Goal: Information Seeking & Learning: Learn about a topic

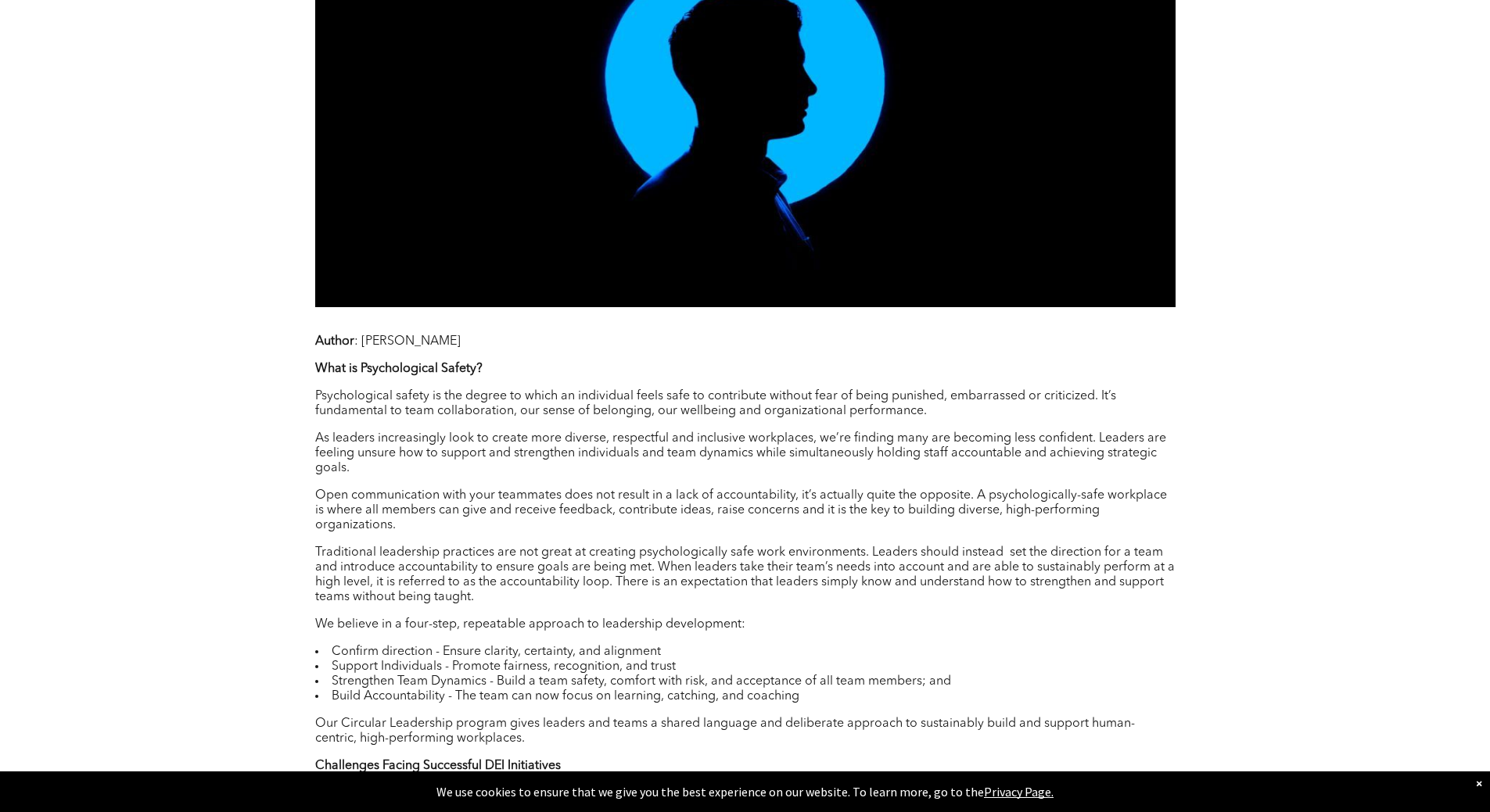
scroll to position [1016, 0]
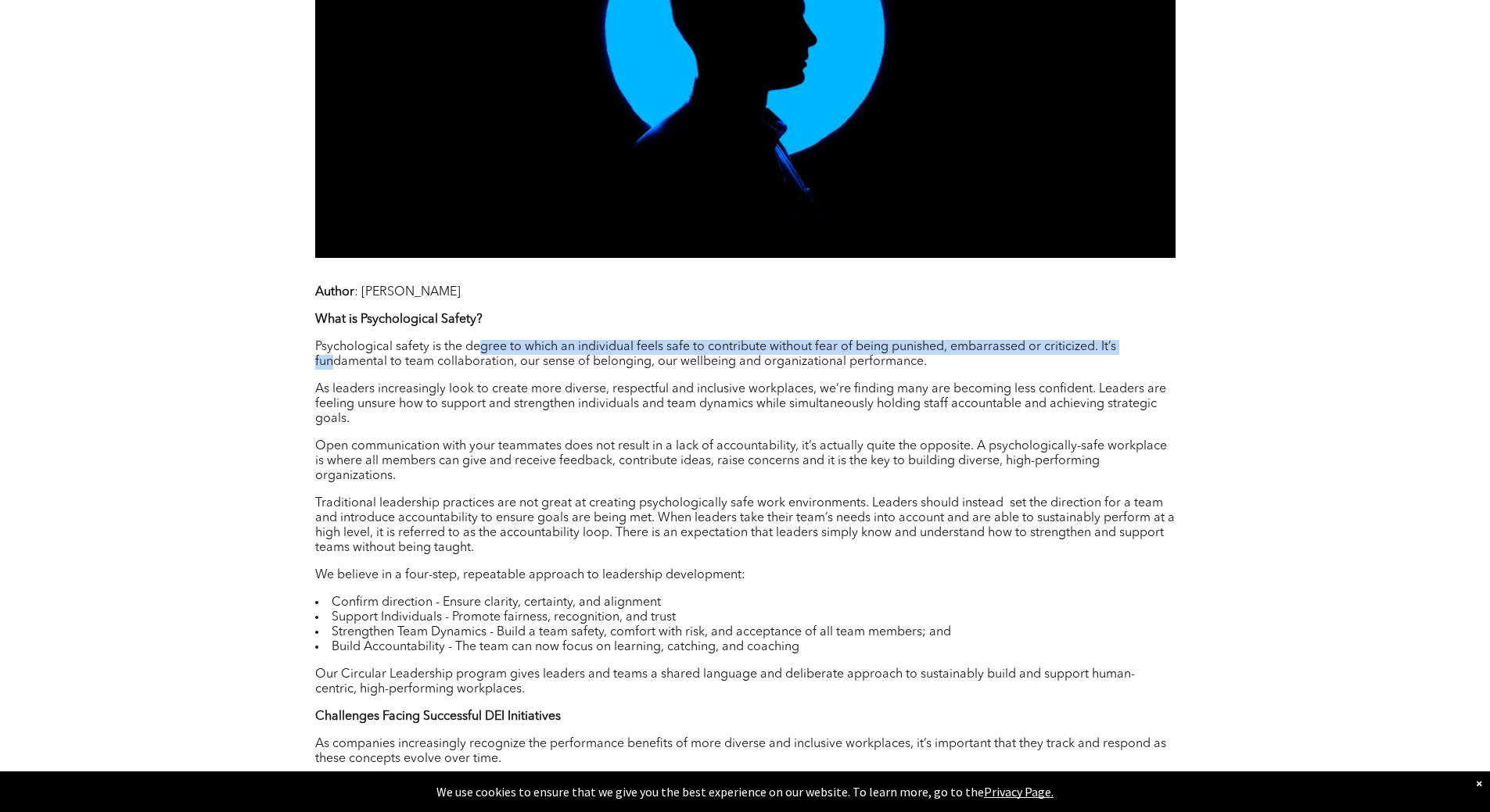
drag, startPoint x: 333, startPoint y: 363, endPoint x: 480, endPoint y: 354, distance: 147.3
click at [480, 354] on p "Psychological safety is the degree to which an individual feels safe to contrib…" at bounding box center [745, 355] width 860 height 30
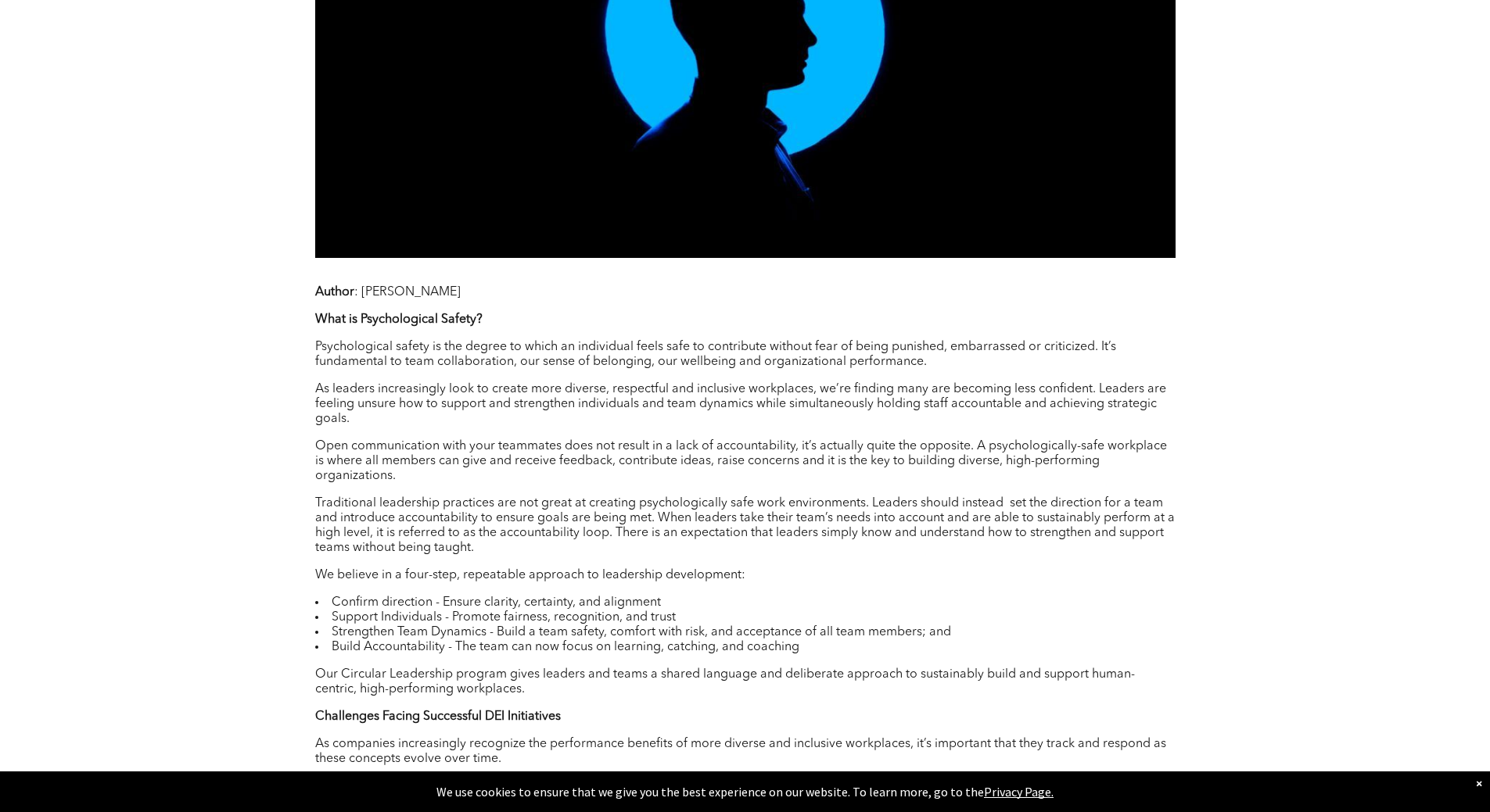
click at [467, 355] on p "Psychological safety is the degree to which an individual feels safe to contrib…" at bounding box center [745, 355] width 860 height 30
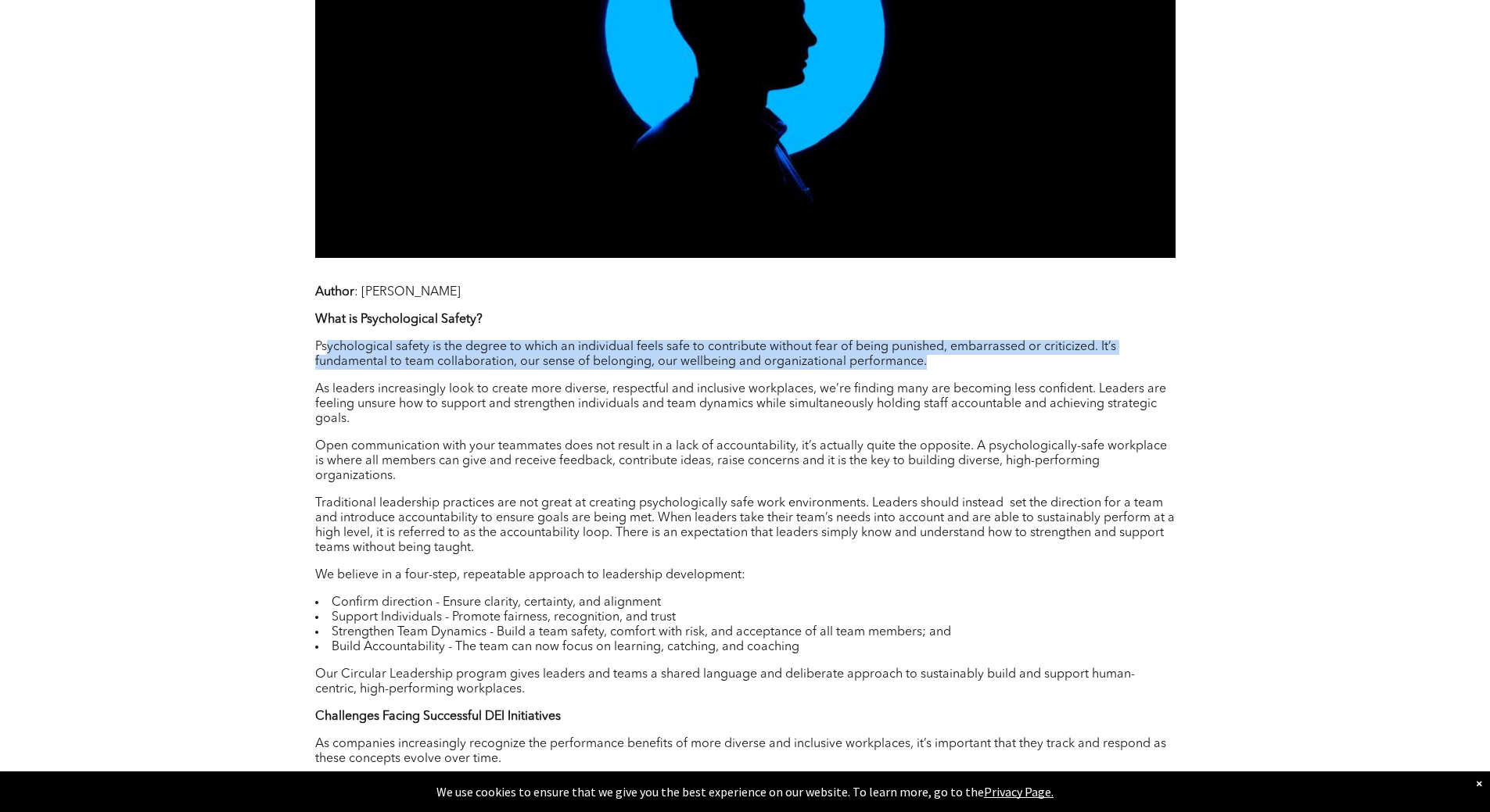
drag, startPoint x: 327, startPoint y: 350, endPoint x: 1127, endPoint y: 360, distance: 800.1
click at [1127, 360] on p "Psychological safety is the degree to which an individual feels safe to contrib…" at bounding box center [745, 355] width 860 height 30
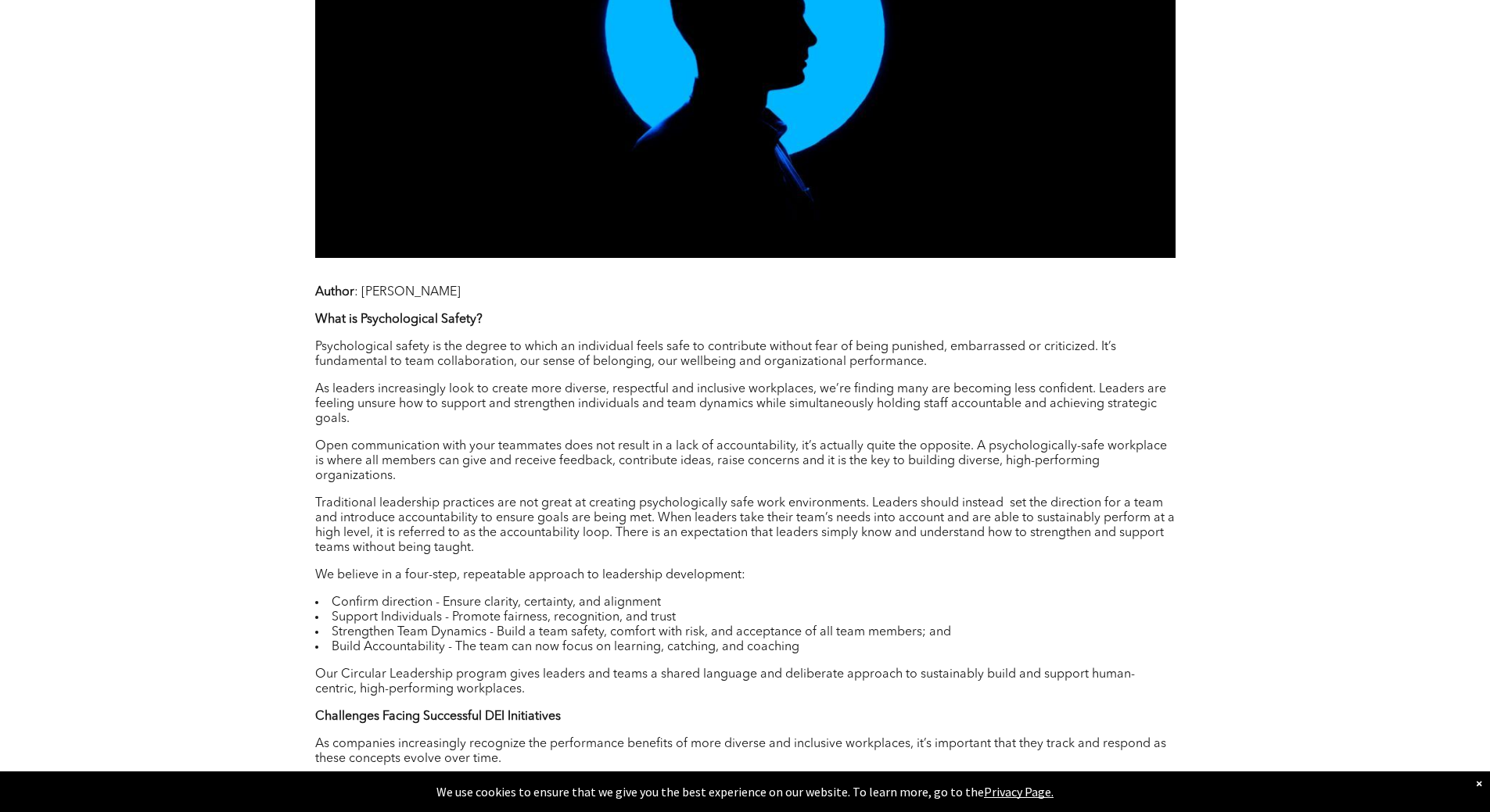
drag, startPoint x: 306, startPoint y: 391, endPoint x: 427, endPoint y: 391, distance: 121.0
click at [427, 391] on div "[DATE] 125 Test LinkedIn Twitter Author : [PERSON_NAME] What is Psychological S…" at bounding box center [745, 721] width 938 height 2170
click at [493, 395] on p "As leaders increasingly look to create more diverse, respectful and inclusive w…" at bounding box center [745, 404] width 860 height 44
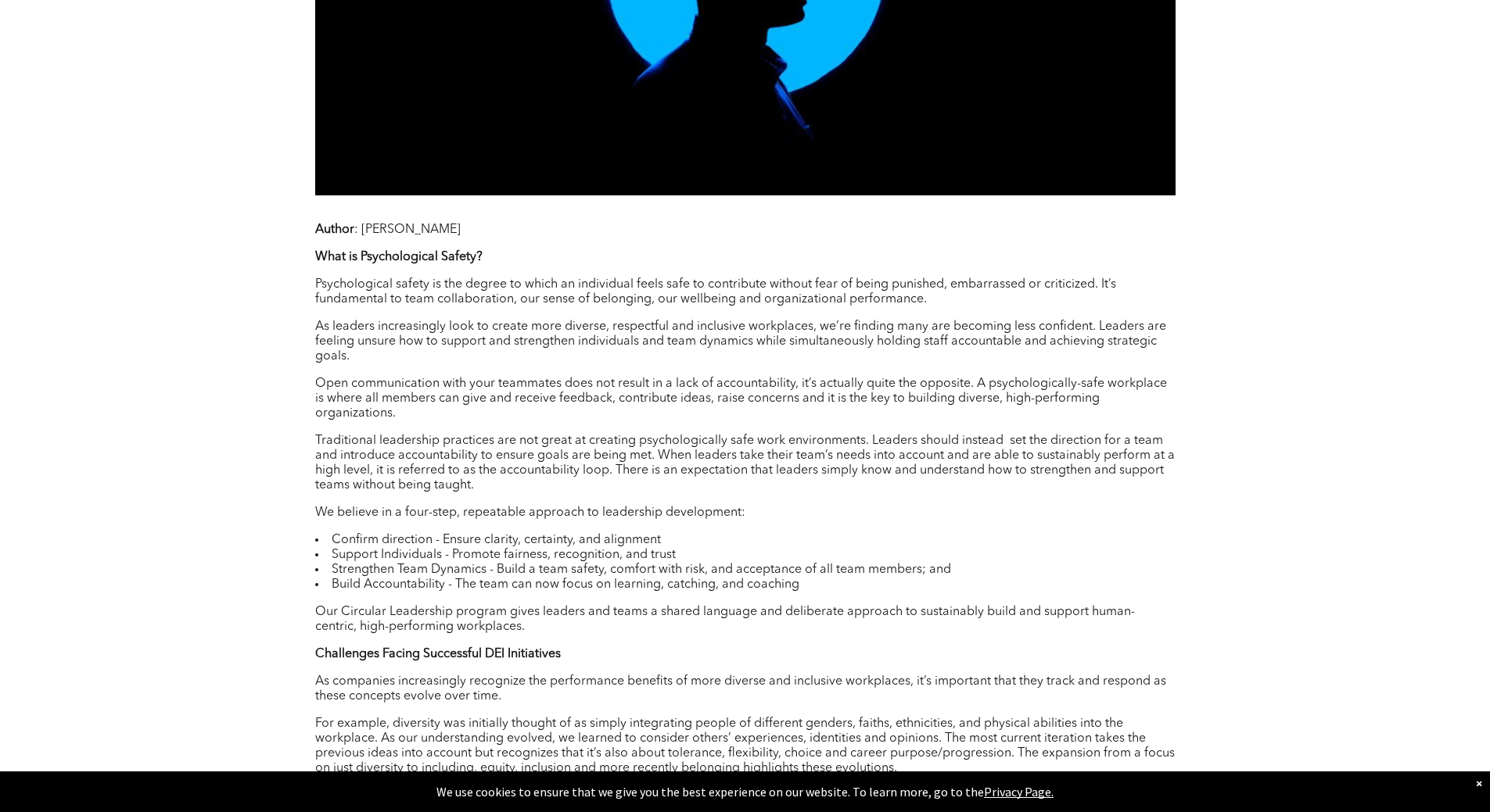
scroll to position [1173, 0]
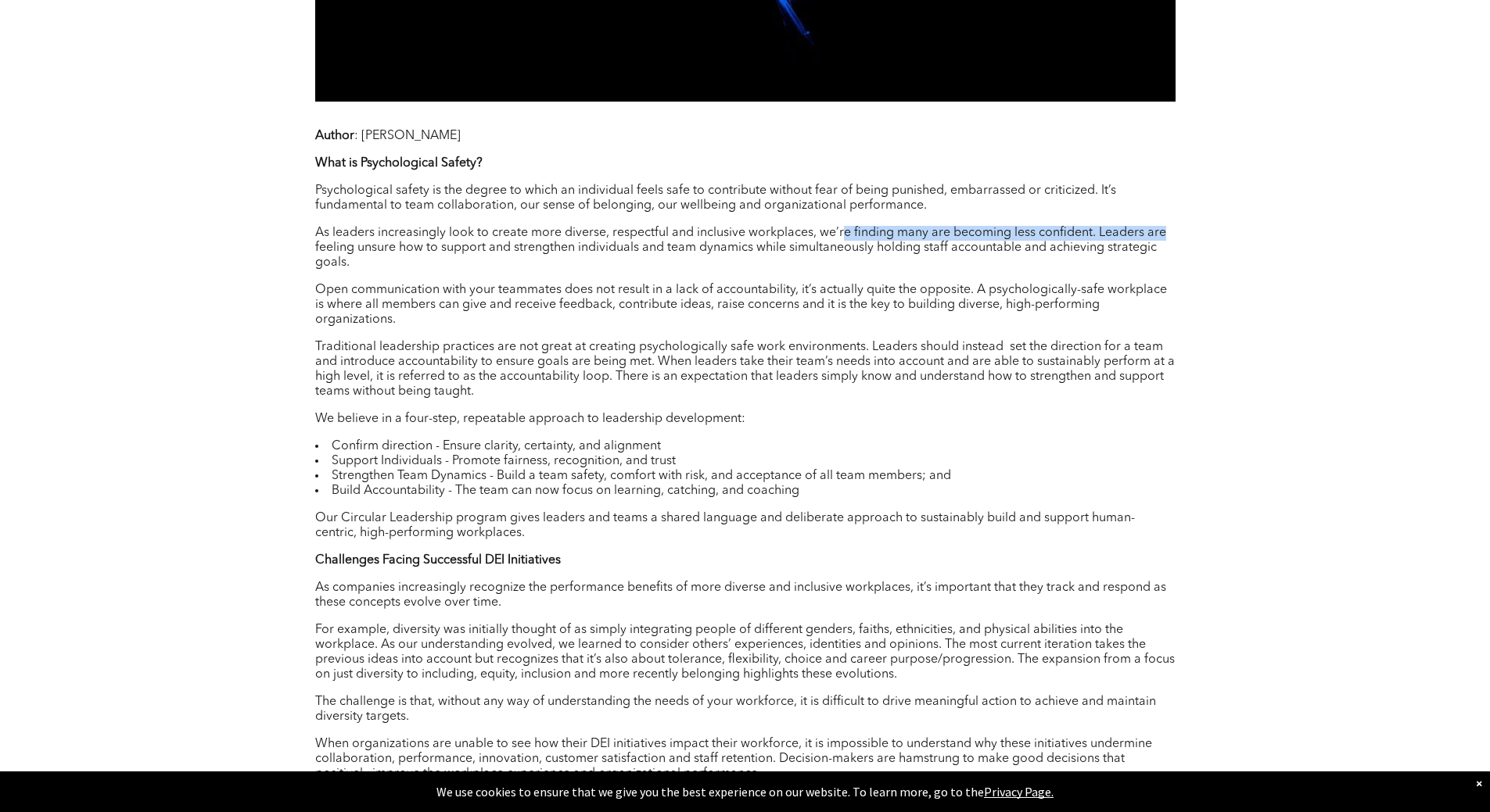
drag, startPoint x: 844, startPoint y: 233, endPoint x: 1135, endPoint y: 251, distance: 291.6
click at [1169, 238] on p "As leaders increasingly look to create more diverse, respectful and inclusive w…" at bounding box center [745, 248] width 860 height 44
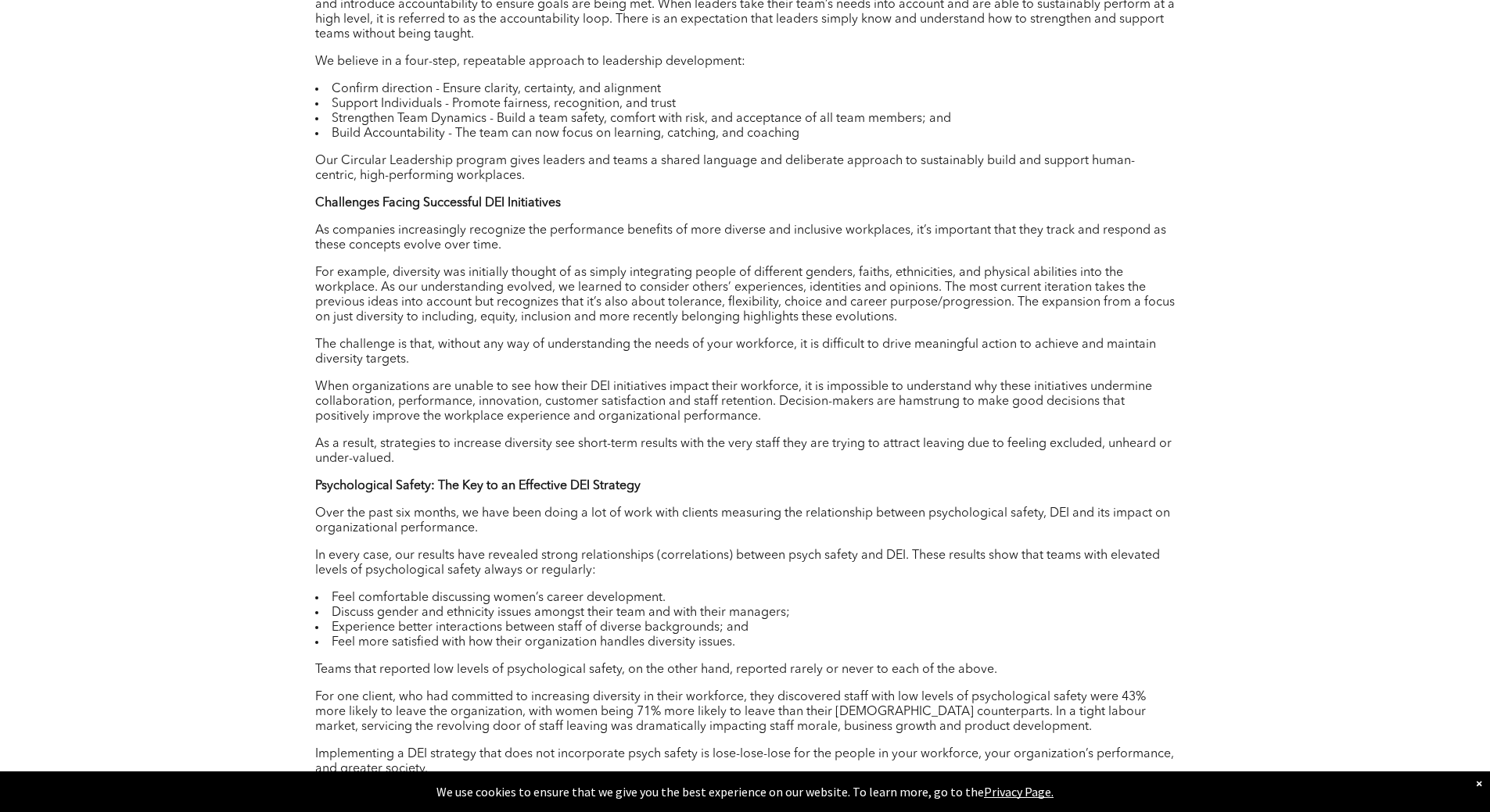
scroll to position [1564, 0]
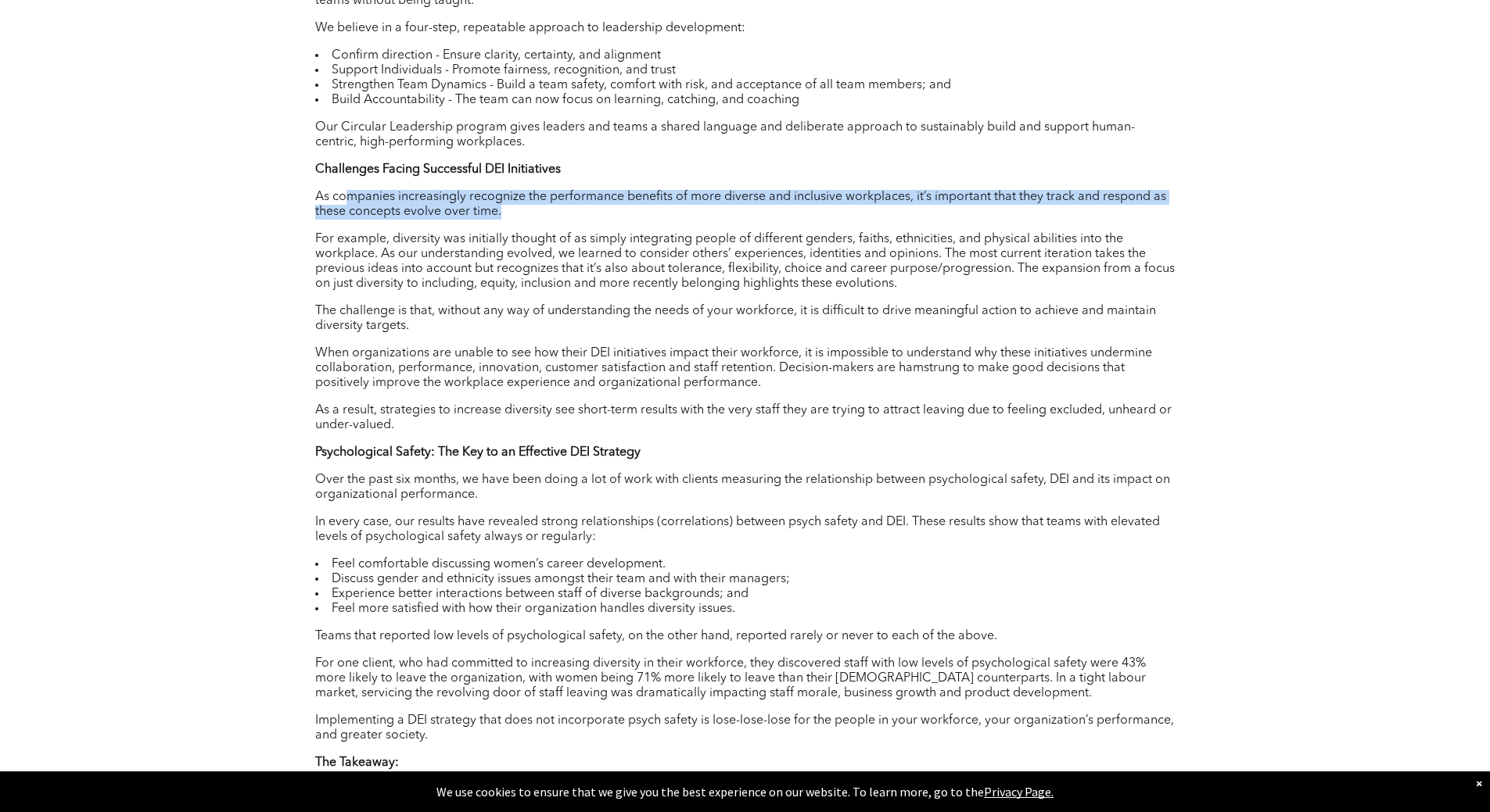
drag, startPoint x: 347, startPoint y: 199, endPoint x: 854, endPoint y: 279, distance: 513.3
click at [1118, 216] on p "As companies increasingly recognize the performance benefits of more diverse an…" at bounding box center [745, 205] width 860 height 30
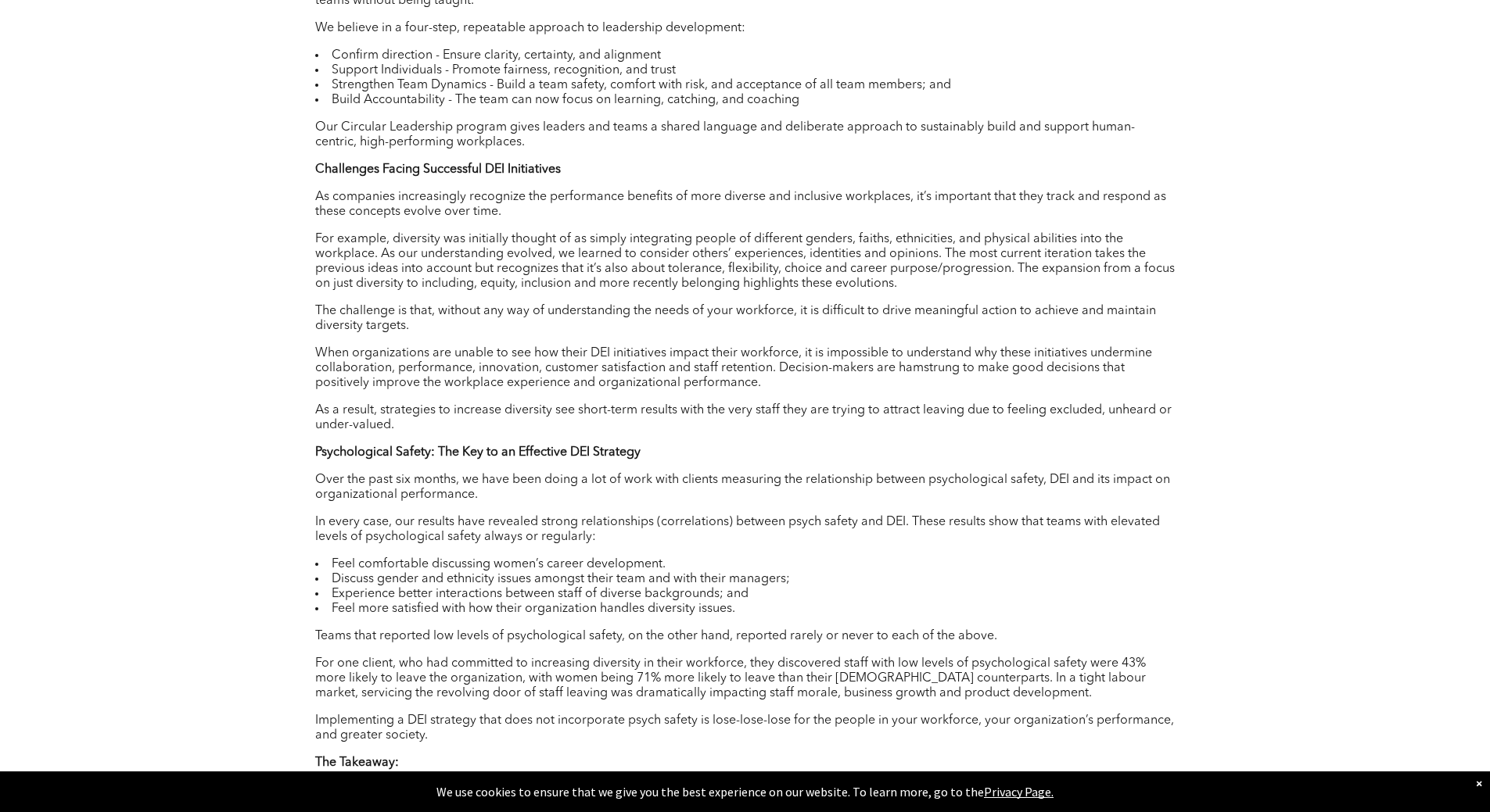
drag, startPoint x: 692, startPoint y: 286, endPoint x: 609, endPoint y: 284, distance: 83.0
click at [684, 284] on p "For example, diversity was initially thought of as simply integrating people of…" at bounding box center [745, 261] width 860 height 59
drag, startPoint x: 361, startPoint y: 248, endPoint x: 634, endPoint y: 248, distance: 273.0
click at [634, 248] on p "For example, diversity was initially thought of as simply integrating people of…" at bounding box center [745, 261] width 860 height 59
drag, startPoint x: 388, startPoint y: 258, endPoint x: 590, endPoint y: 254, distance: 202.0
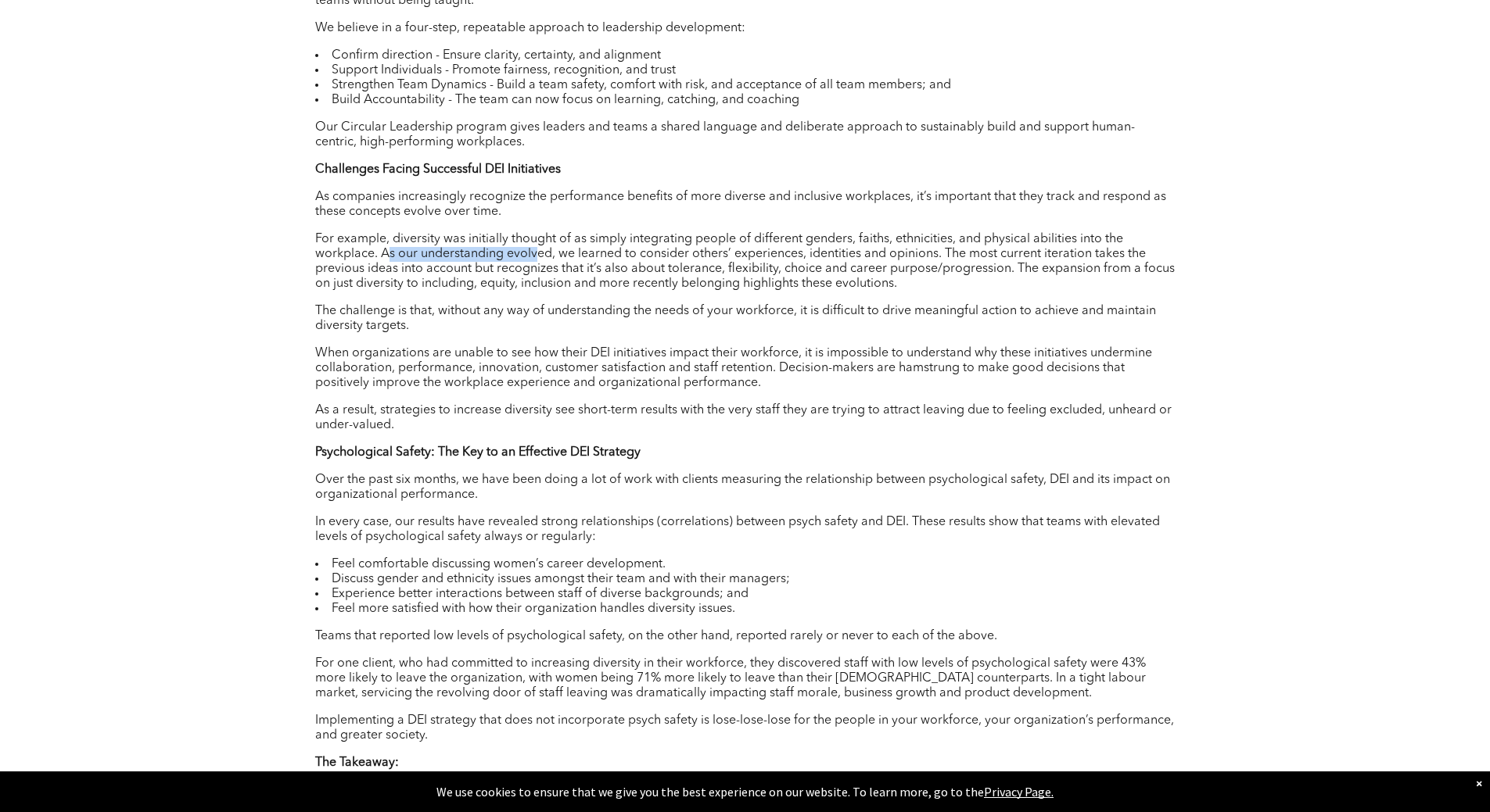
click at [565, 256] on p "For example, diversity was initially thought of as simply integrating people of…" at bounding box center [745, 261] width 860 height 59
click at [590, 254] on p "For example, diversity was initially thought of as simply integrating people of…" at bounding box center [745, 261] width 860 height 59
drag, startPoint x: 612, startPoint y: 254, endPoint x: 766, endPoint y: 260, distance: 154.1
click at [766, 260] on p "For example, diversity was initially thought of as simply integrating people of…" at bounding box center [745, 261] width 860 height 59
click at [732, 265] on p "For example, diversity was initially thought of as simply integrating people of…" at bounding box center [745, 261] width 860 height 59
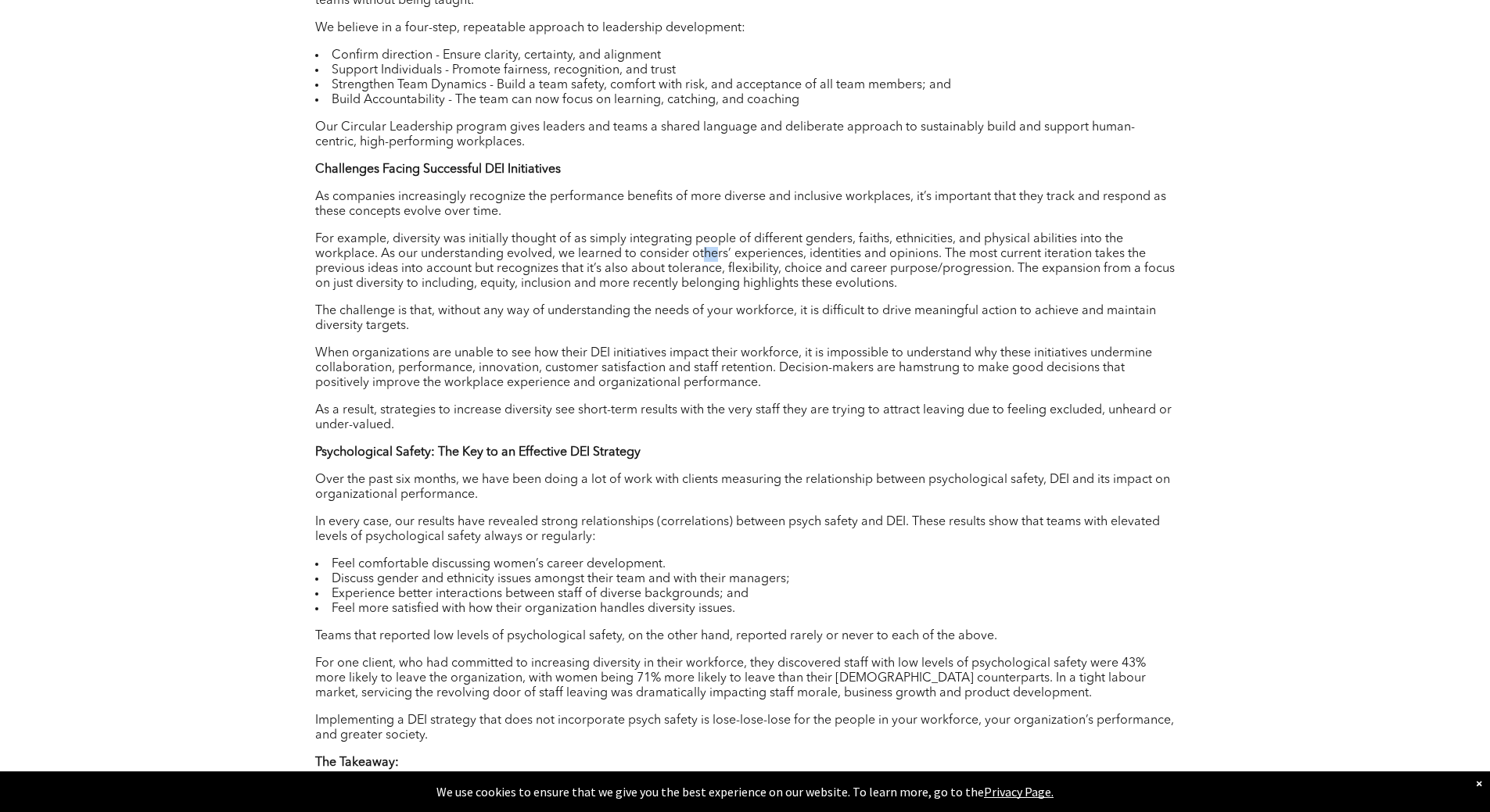
click at [719, 257] on p "For example, diversity was initially thought of as simply integrating people of…" at bounding box center [745, 261] width 860 height 59
click at [791, 257] on p "For example, diversity was initially thought of as simply integrating people of…" at bounding box center [745, 261] width 860 height 59
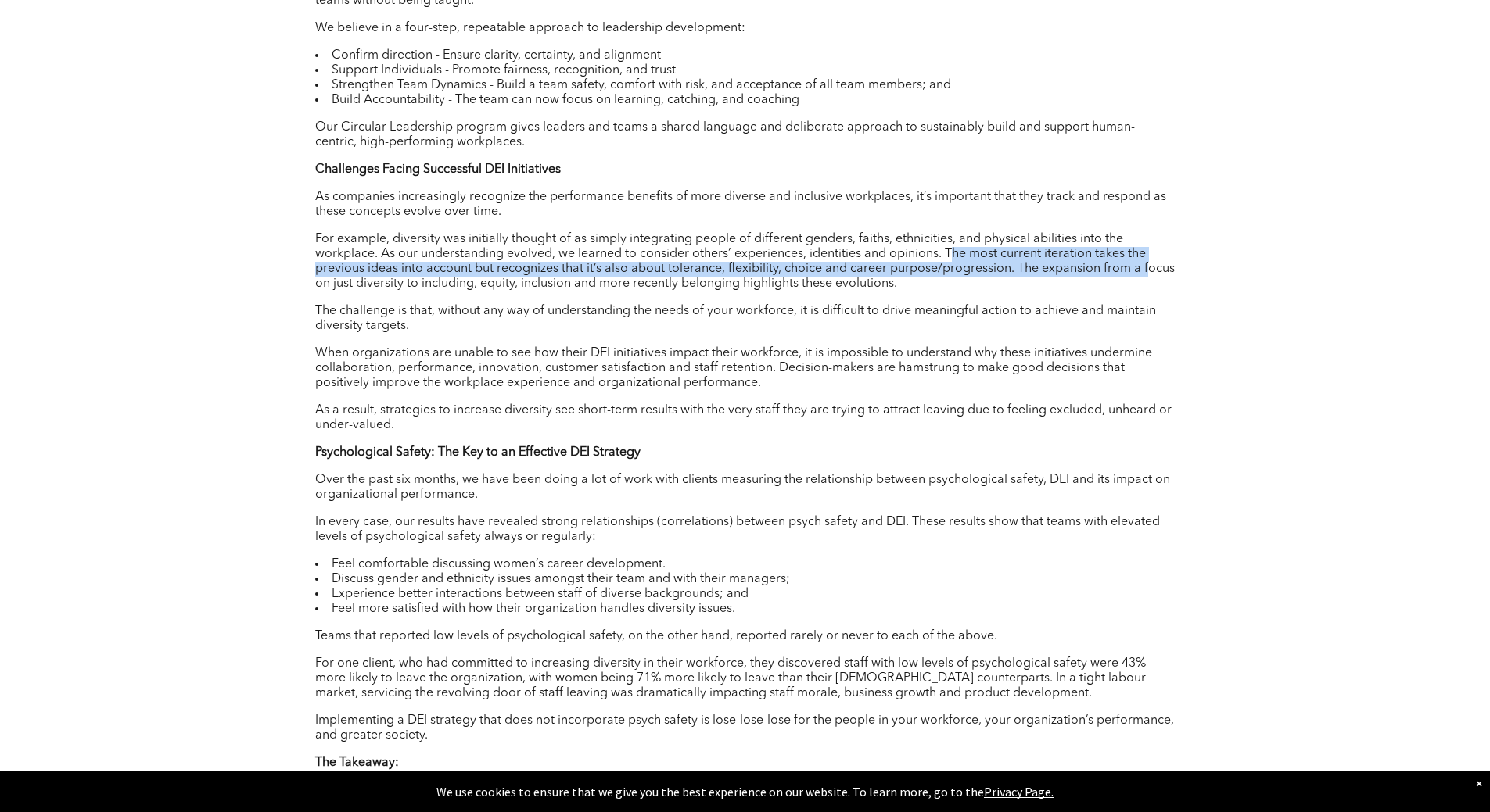
drag, startPoint x: 951, startPoint y: 258, endPoint x: 1146, endPoint y: 271, distance: 195.4
click at [1146, 271] on p "For example, diversity was initially thought of as simply integrating people of…" at bounding box center [745, 261] width 860 height 59
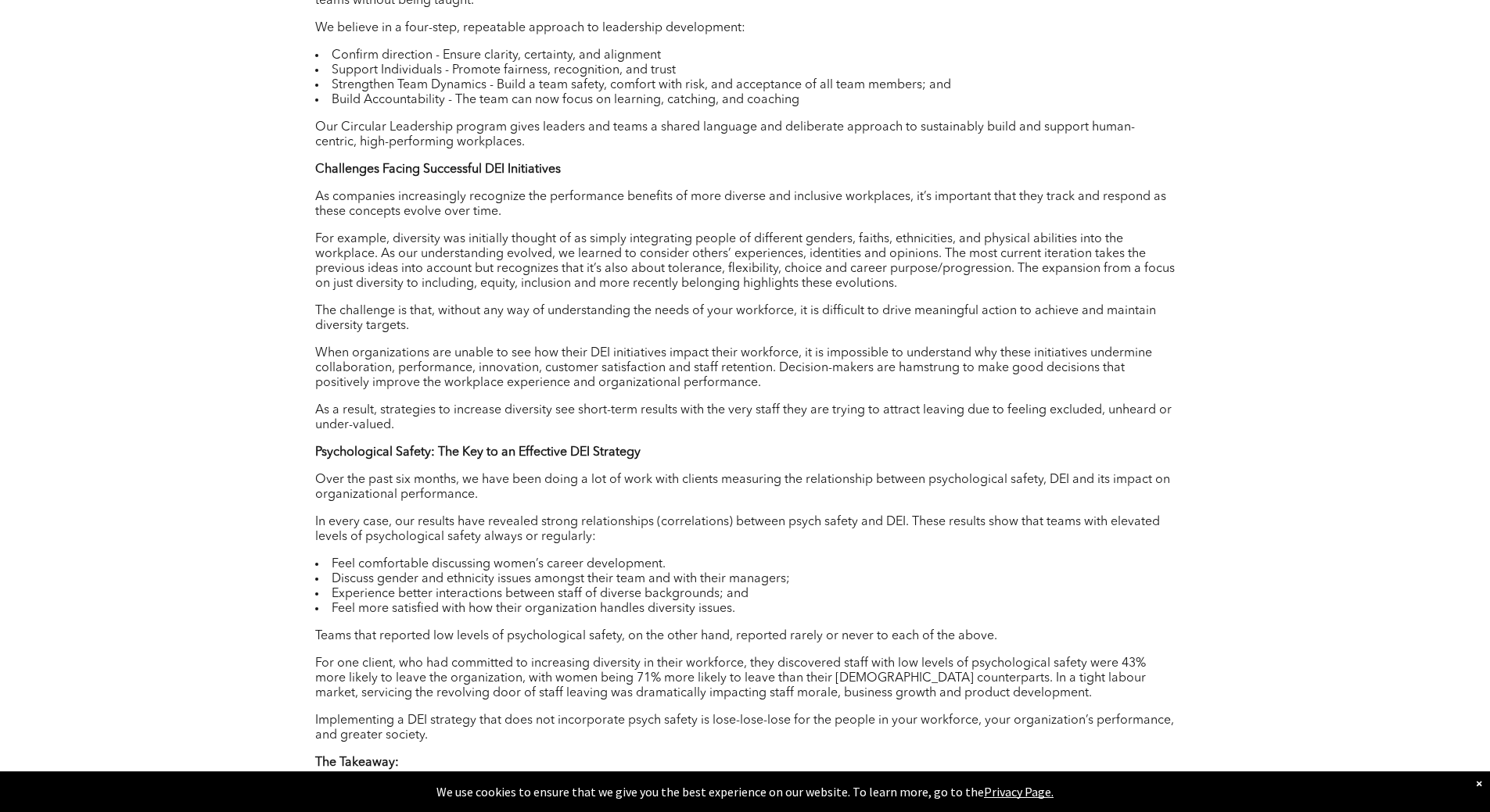
click at [434, 281] on p "For example, diversity was initially thought of as simply integrating people of…" at bounding box center [745, 261] width 860 height 59
drag, startPoint x: 357, startPoint y: 285, endPoint x: 393, endPoint y: 287, distance: 36.1
click at [393, 287] on p "For example, diversity was initially thought of as simply integrating people of…" at bounding box center [745, 261] width 860 height 59
click at [395, 287] on p "For example, diversity was initially thought of as simply integrating people of…" at bounding box center [745, 261] width 860 height 59
drag, startPoint x: 500, startPoint y: 289, endPoint x: 626, endPoint y: 291, distance: 126.0
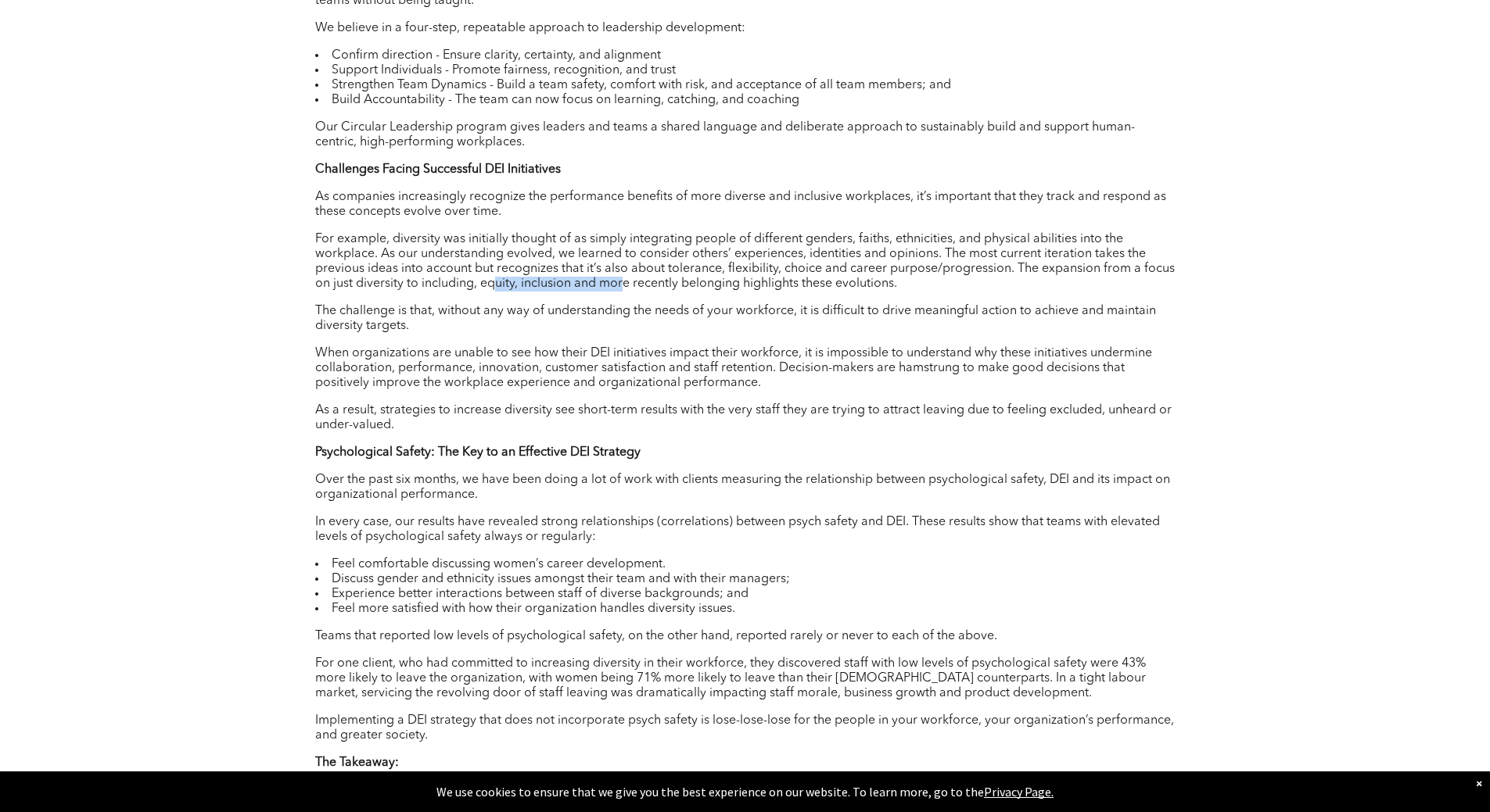
click at [626, 291] on p "For example, diversity was initially thought of as simply integrating people of…" at bounding box center [745, 261] width 860 height 59
click at [678, 292] on p "For example, diversity was initially thought of as simply integrating people of…" at bounding box center [745, 261] width 860 height 59
drag, startPoint x: 723, startPoint y: 290, endPoint x: 744, endPoint y: 313, distance: 31.1
click at [883, 289] on p "For example, diversity was initially thought of as simply integrating people of…" at bounding box center [745, 261] width 860 height 59
drag, startPoint x: 701, startPoint y: 316, endPoint x: 631, endPoint y: 320, distance: 70.1
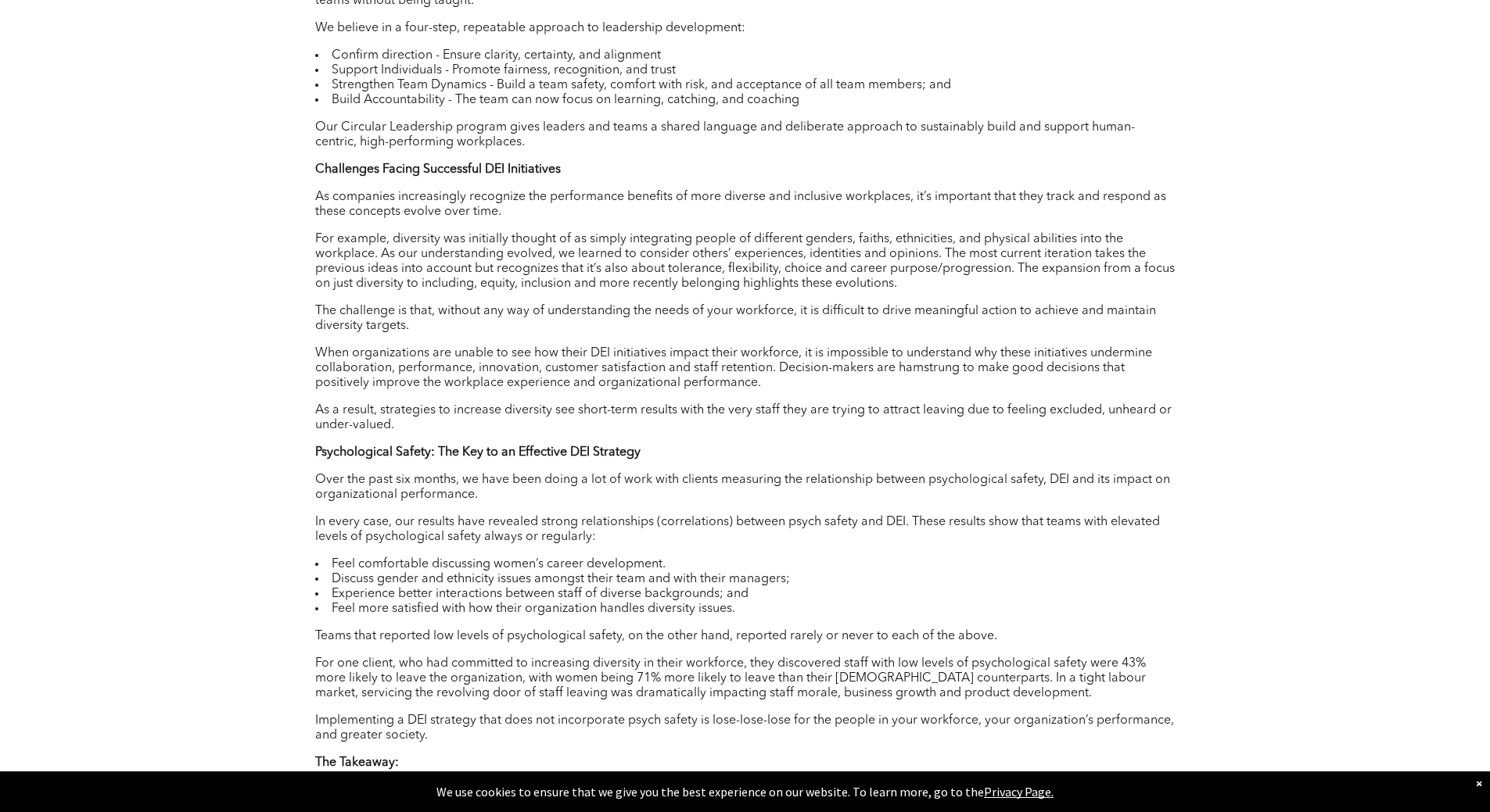
click at [700, 317] on p "The challenge is that, without any way of understanding the needs of your workf…" at bounding box center [745, 319] width 860 height 30
drag, startPoint x: 306, startPoint y: 313, endPoint x: 628, endPoint y: 318, distance: 322.0
click at [628, 318] on div "[DATE] 125 Test LinkedIn Twitter Author : [PERSON_NAME] What is Psychological S…" at bounding box center [745, 174] width 938 height 2170
click at [638, 317] on p "The challenge is that, without any way of understanding the needs of your workf…" at bounding box center [745, 319] width 860 height 30
drag, startPoint x: 789, startPoint y: 314, endPoint x: 1179, endPoint y: 330, distance: 390.3
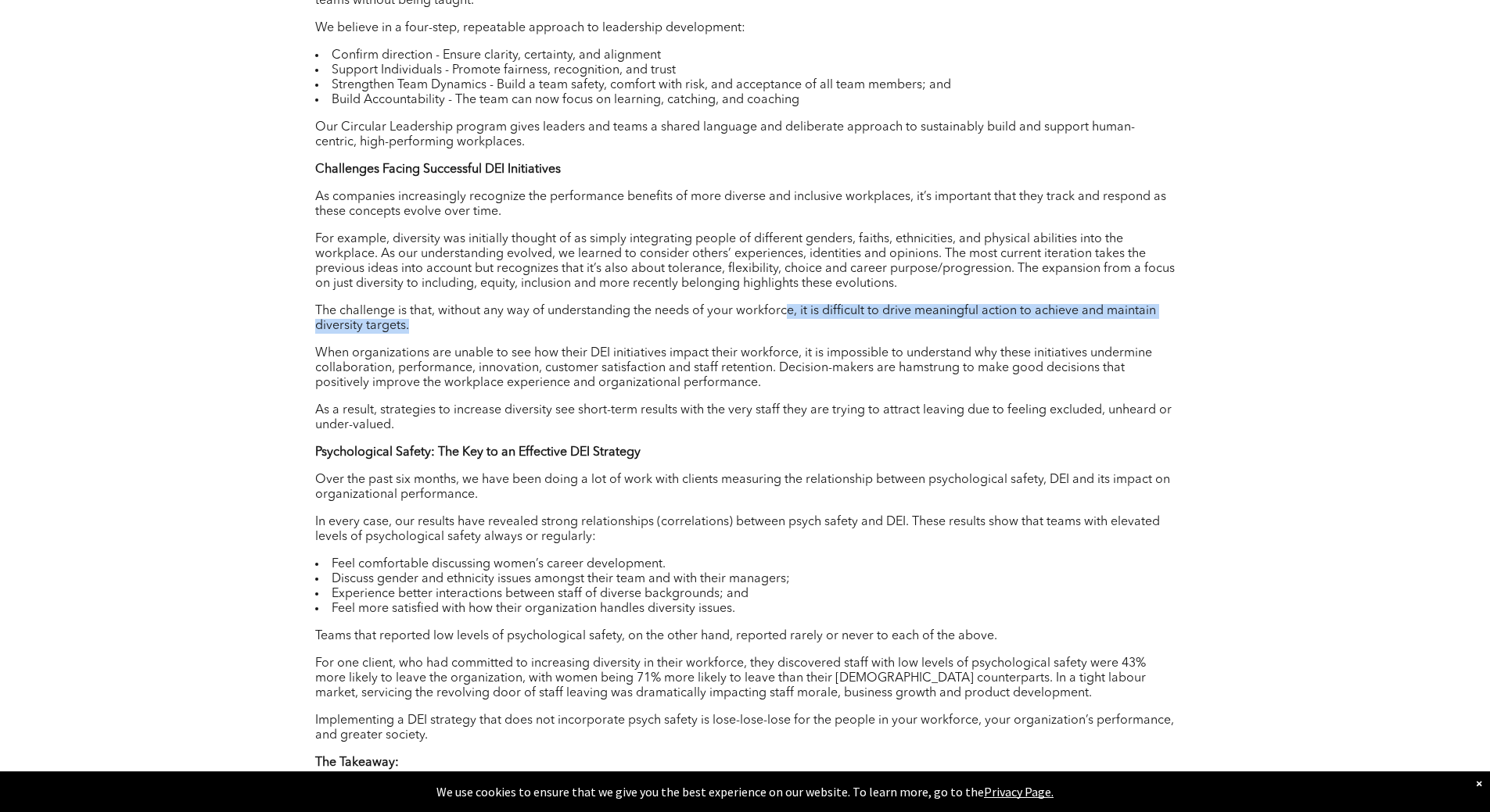
click at [1179, 330] on div "[DATE] 125 Test LinkedIn Twitter Author : [PERSON_NAME] What is Psychological S…" at bounding box center [745, 174] width 938 height 2170
drag, startPoint x: 727, startPoint y: 363, endPoint x: 567, endPoint y: 363, distance: 160.0
click at [725, 363] on p "When organizations are unable to see how their DEI initiatives impact their wor…" at bounding box center [745, 368] width 860 height 44
drag, startPoint x: 341, startPoint y: 349, endPoint x: 349, endPoint y: 350, distance: 8.1
click at [341, 349] on p "When organizations are unable to see how their DEI initiatives impact their wor…" at bounding box center [745, 368] width 860 height 44
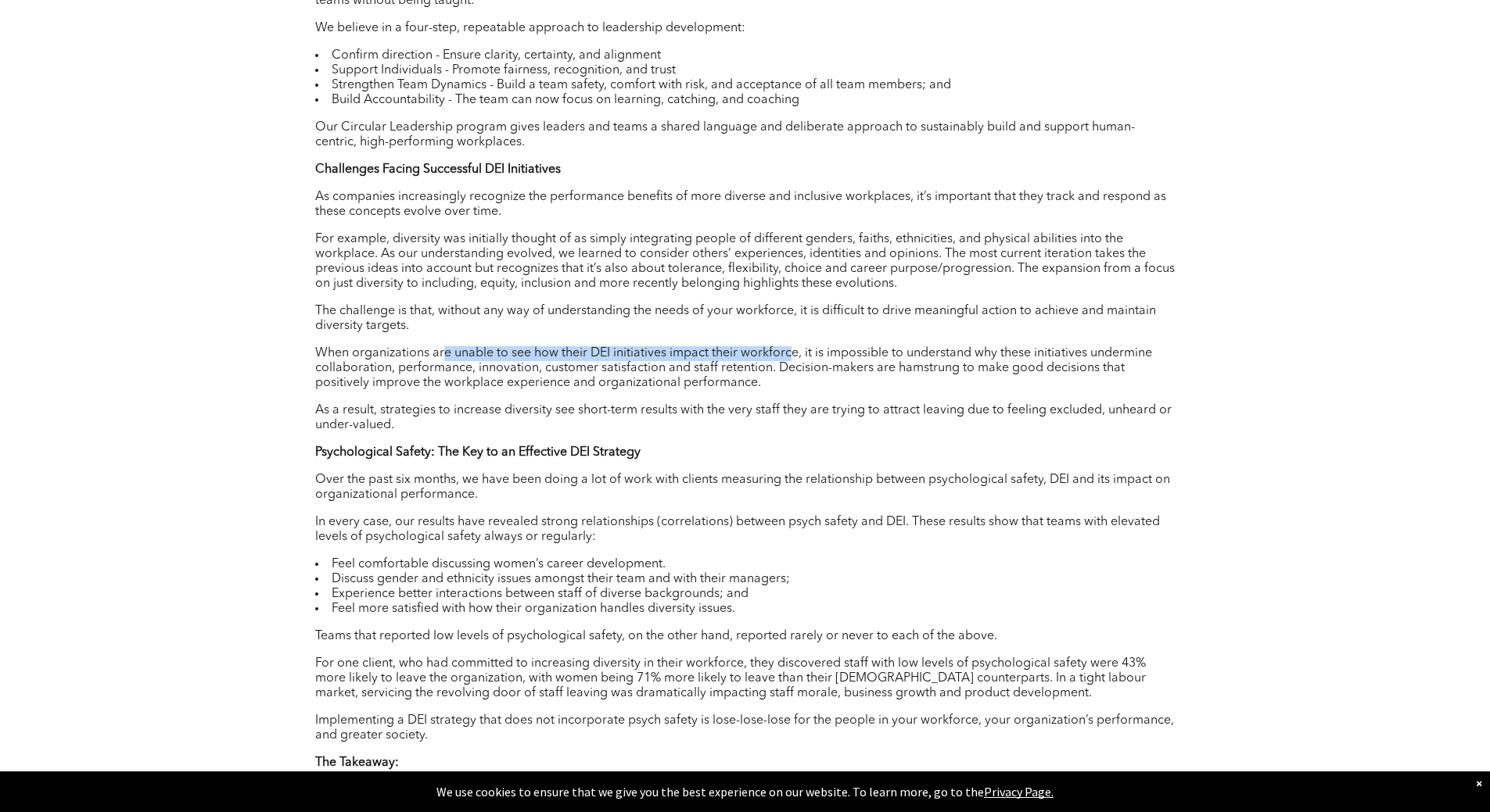
drag, startPoint x: 513, startPoint y: 363, endPoint x: 812, endPoint y: 354, distance: 299.1
click at [798, 351] on p "When organizations are unable to see how their DEI initiatives impact their wor…" at bounding box center [745, 368] width 860 height 44
click at [812, 354] on p "When organizations are unable to see how their DEI initiatives impact their wor…" at bounding box center [745, 368] width 860 height 44
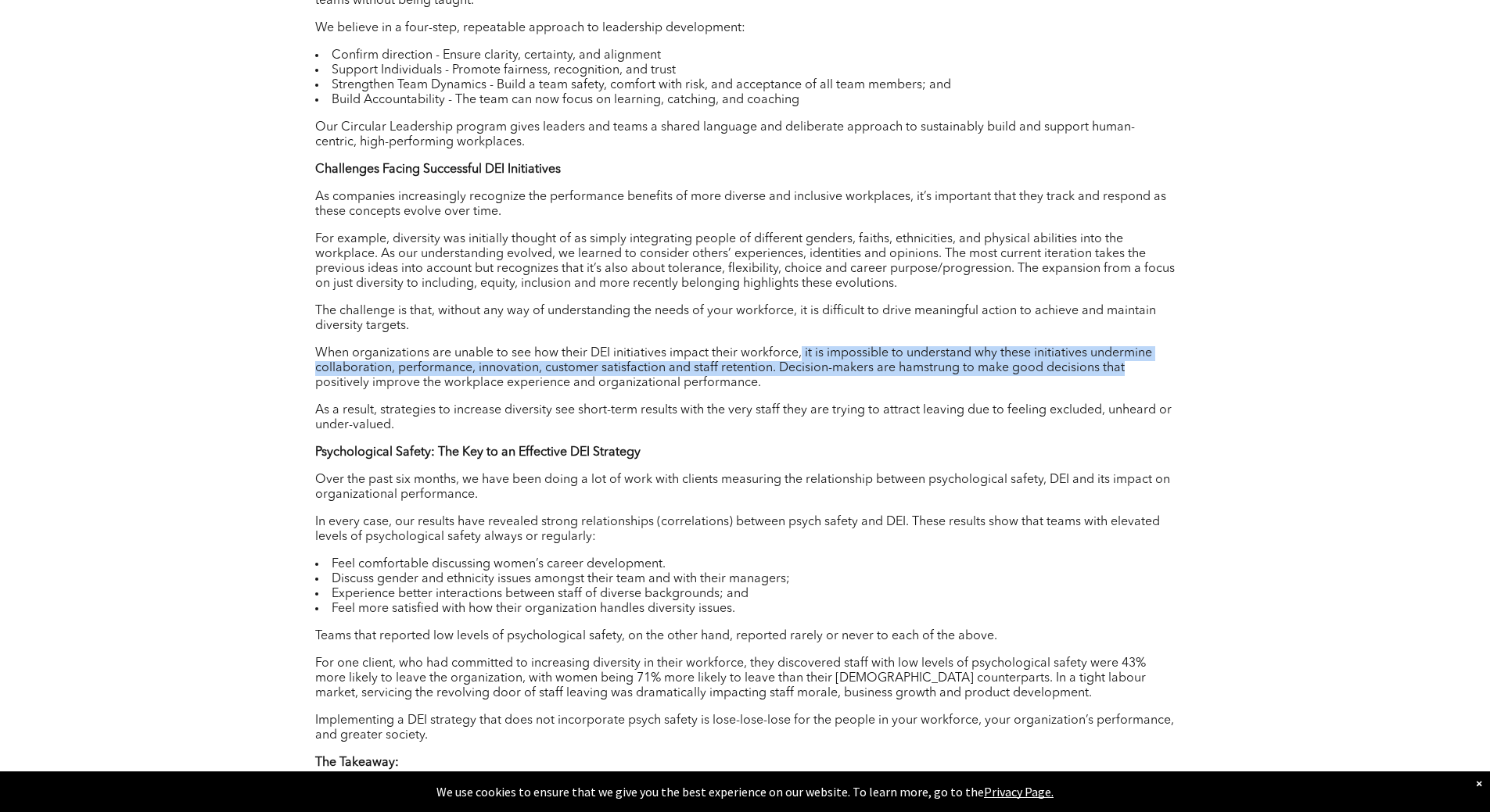
drag, startPoint x: 815, startPoint y: 362, endPoint x: 818, endPoint y: 397, distance: 35.1
click at [1191, 365] on div "[DATE] 125 Test LinkedIn Twitter Author : [PERSON_NAME] What is Psychological S…" at bounding box center [745, 174] width 938 height 2170
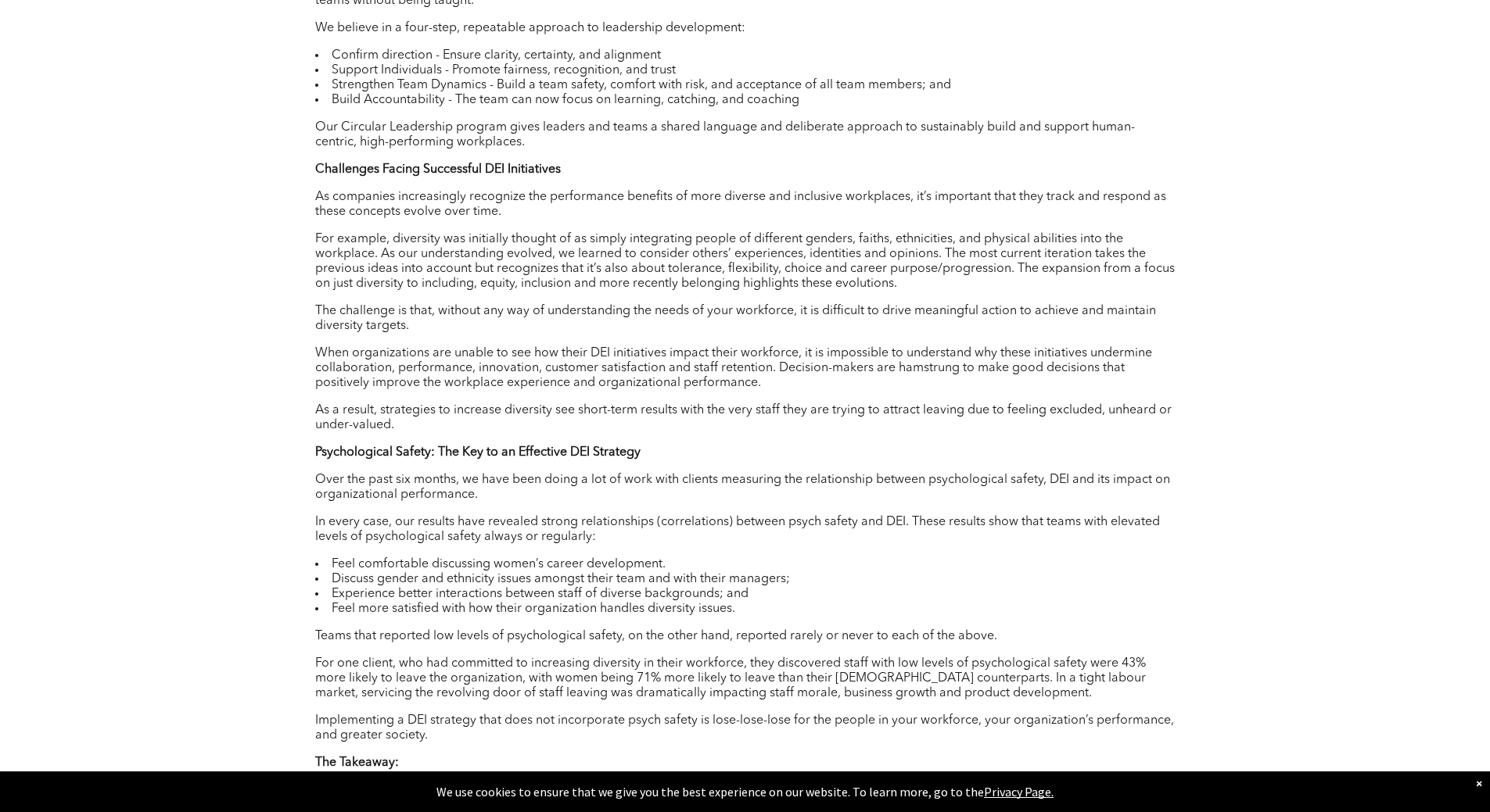
click at [531, 385] on p "When organizations are unable to see how their DEI initiatives impact their wor…" at bounding box center [745, 368] width 860 height 44
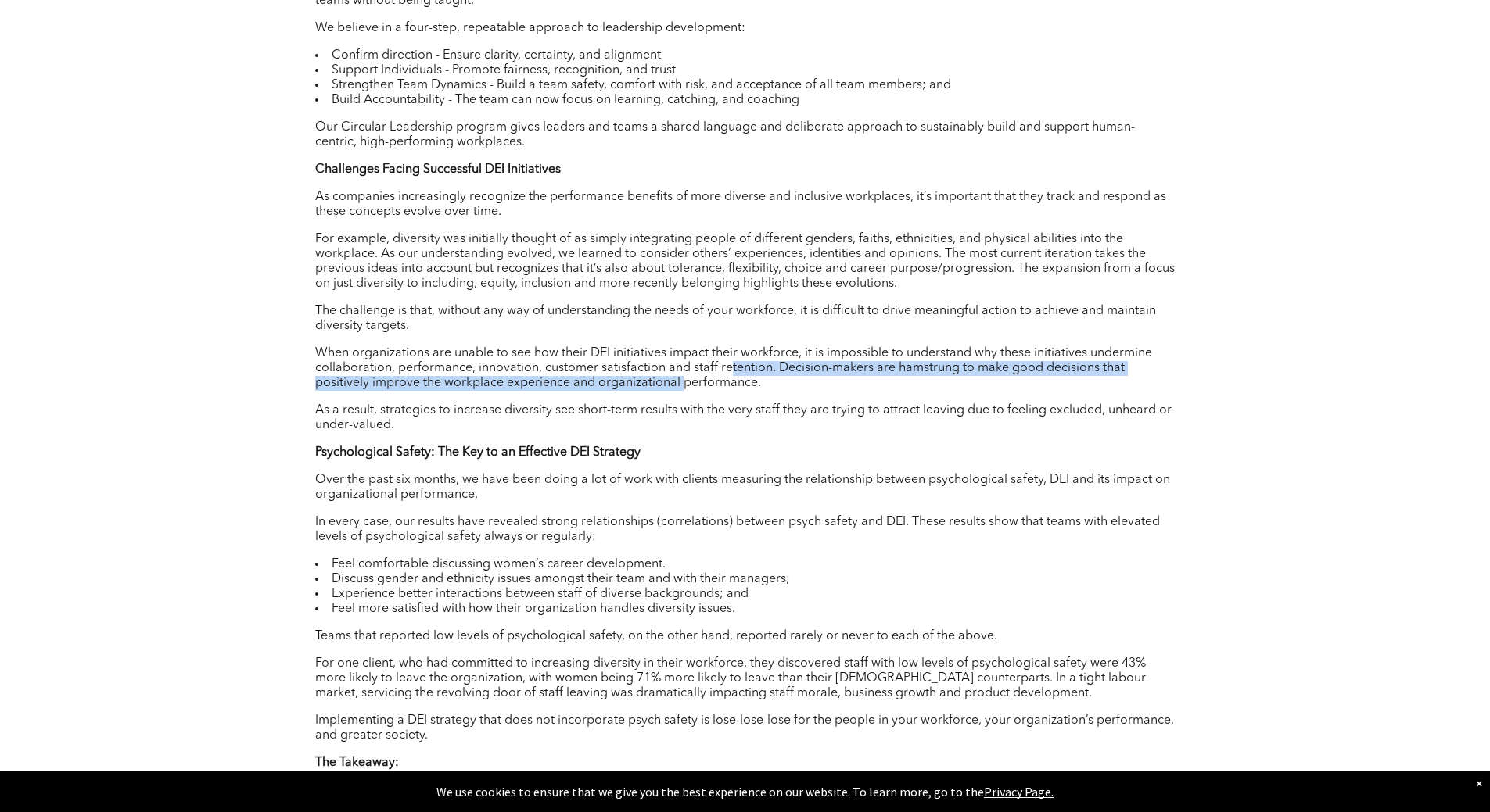
drag, startPoint x: 681, startPoint y: 384, endPoint x: 781, endPoint y: 379, distance: 100.1
click at [732, 379] on p "When organizations are unable to see how their DEI initiatives impact their wor…" at bounding box center [745, 368] width 860 height 44
click at [781, 379] on p "When organizations are unable to see how their DEI initiatives impact their wor…" at bounding box center [745, 368] width 860 height 44
drag, startPoint x: 781, startPoint y: 373, endPoint x: 1100, endPoint y: 383, distance: 319.2
click at [1109, 382] on p "When organizations are unable to see how their DEI initiatives impact their wor…" at bounding box center [745, 368] width 860 height 44
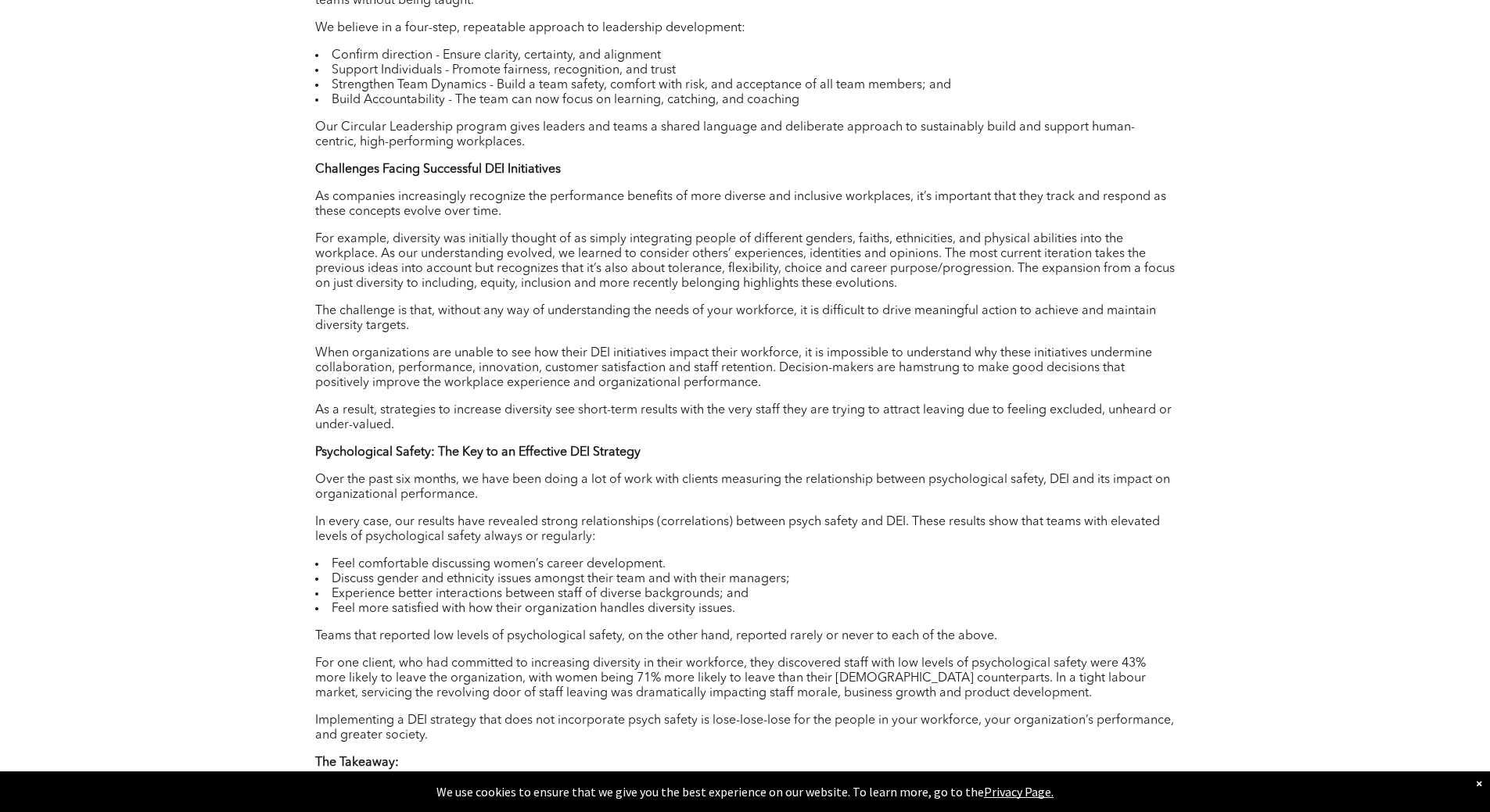
click at [672, 408] on p "As a result, strategies to increase diversity see short-term results with the v…" at bounding box center [745, 419] width 860 height 30
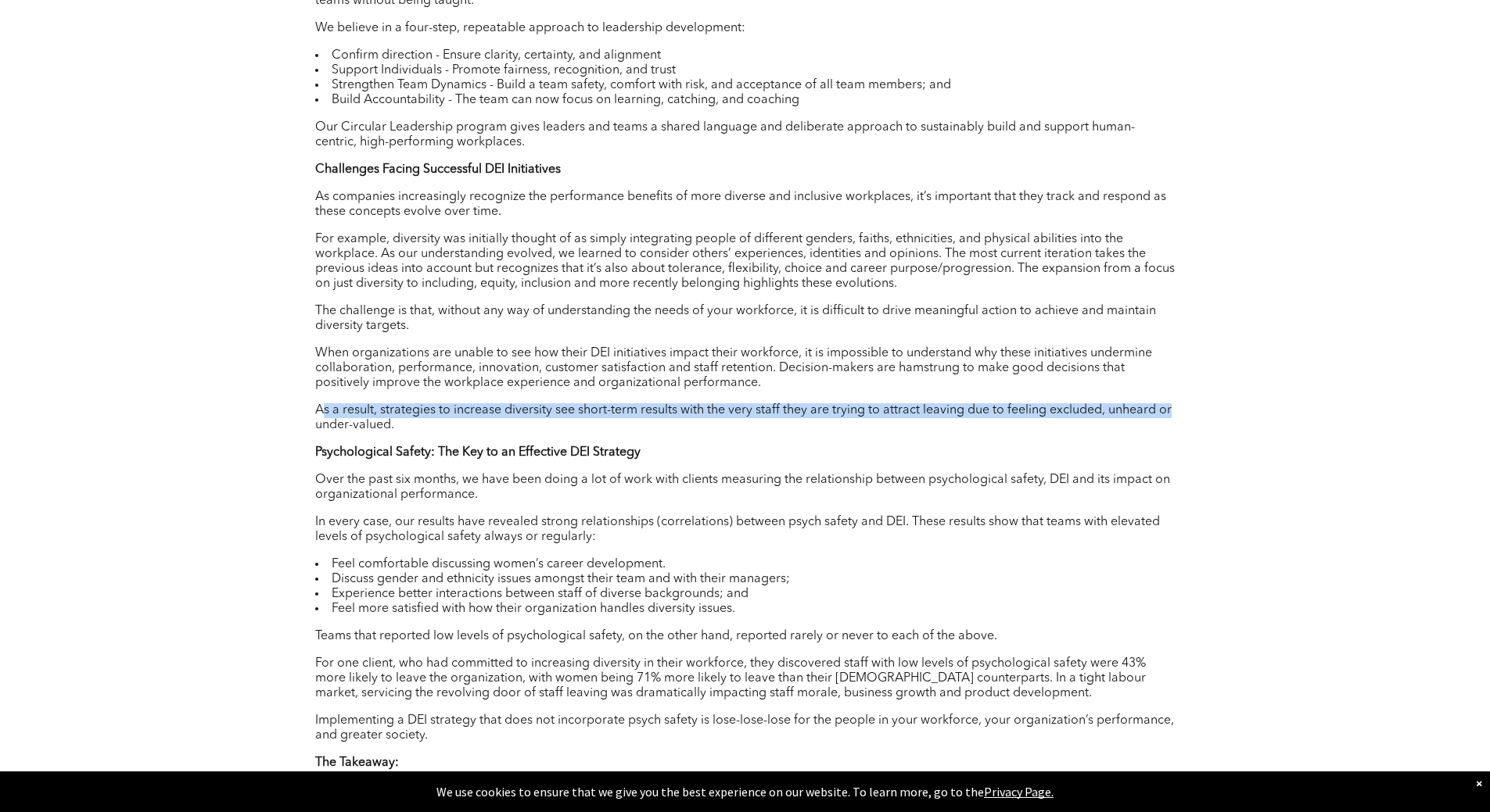
drag, startPoint x: 321, startPoint y: 414, endPoint x: 1169, endPoint y: 426, distance: 848.1
click at [1173, 424] on p "As a result, strategies to increase diversity see short-term results with the v…" at bounding box center [745, 419] width 860 height 30
click at [1169, 426] on p "As a result, strategies to increase diversity see short-term results with the v…" at bounding box center [745, 419] width 860 height 30
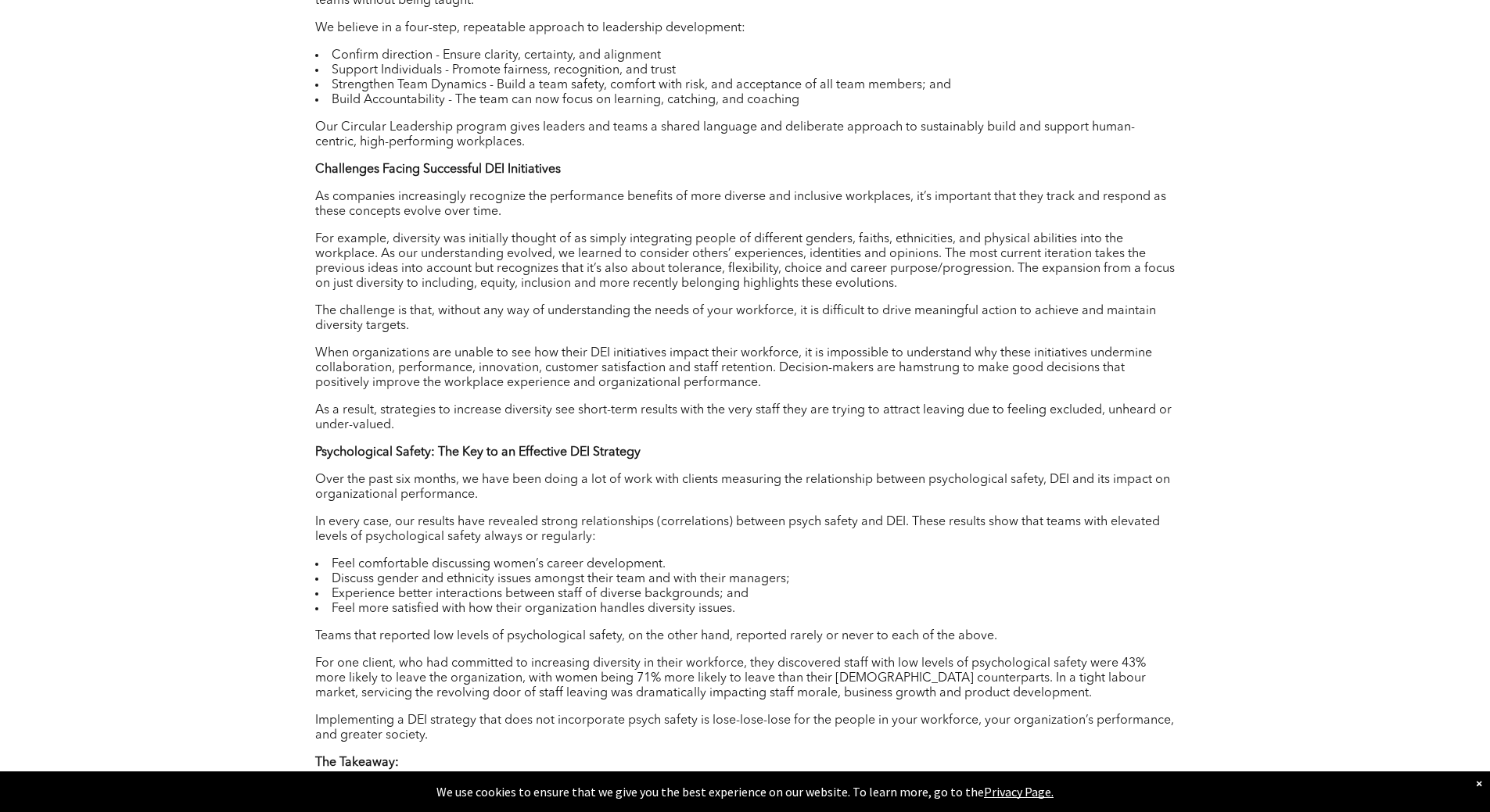
click at [995, 464] on div "Author : [PERSON_NAME] What is Psychological Safety? Psychological safety is th…" at bounding box center [745, 453] width 860 height 1431
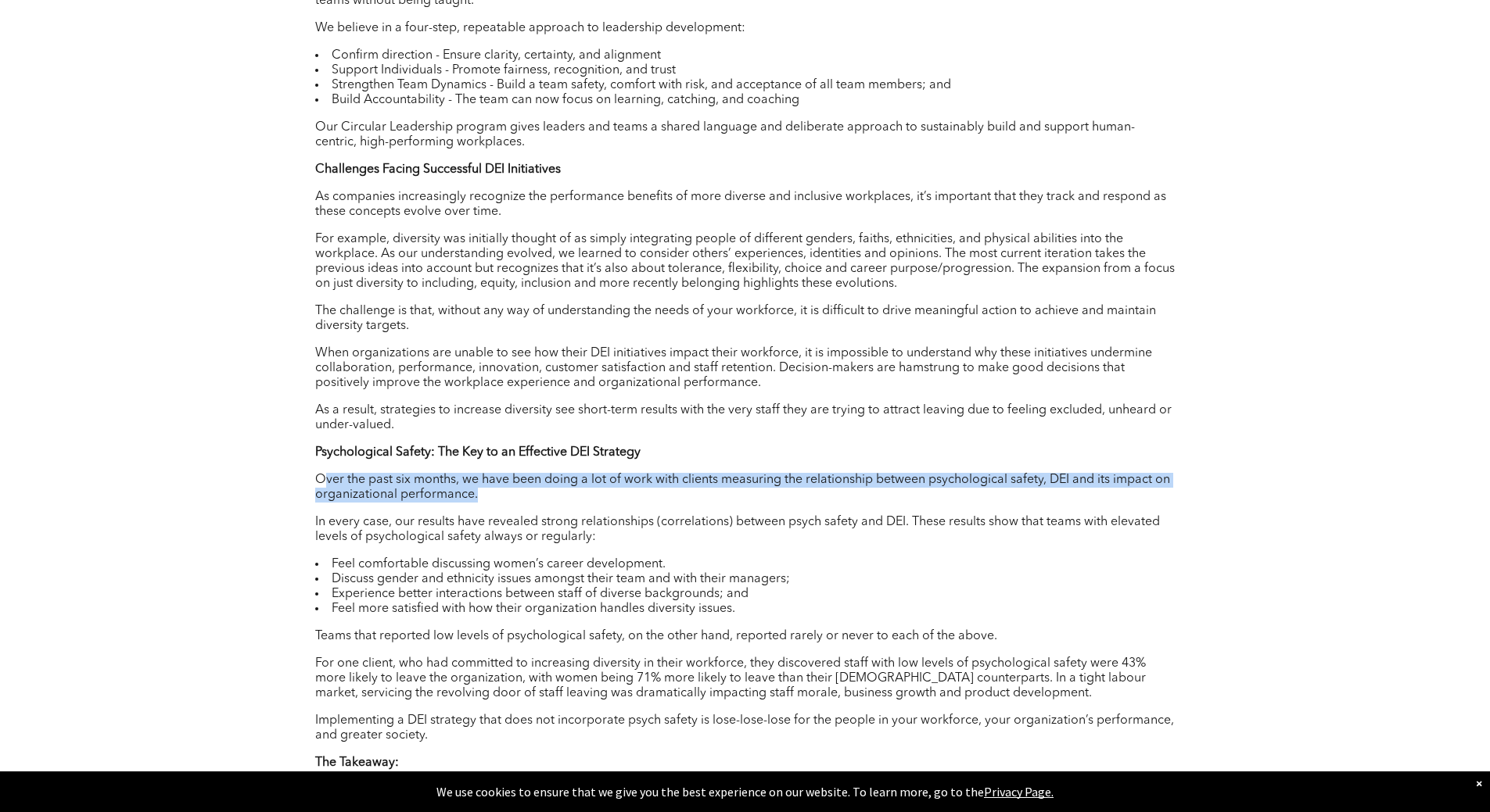
drag, startPoint x: 326, startPoint y: 478, endPoint x: 1171, endPoint y: 501, distance: 845.3
click at [1173, 495] on p "Over the past six months, we have been doing a lot of work with clients measuri…" at bounding box center [745, 488] width 860 height 30
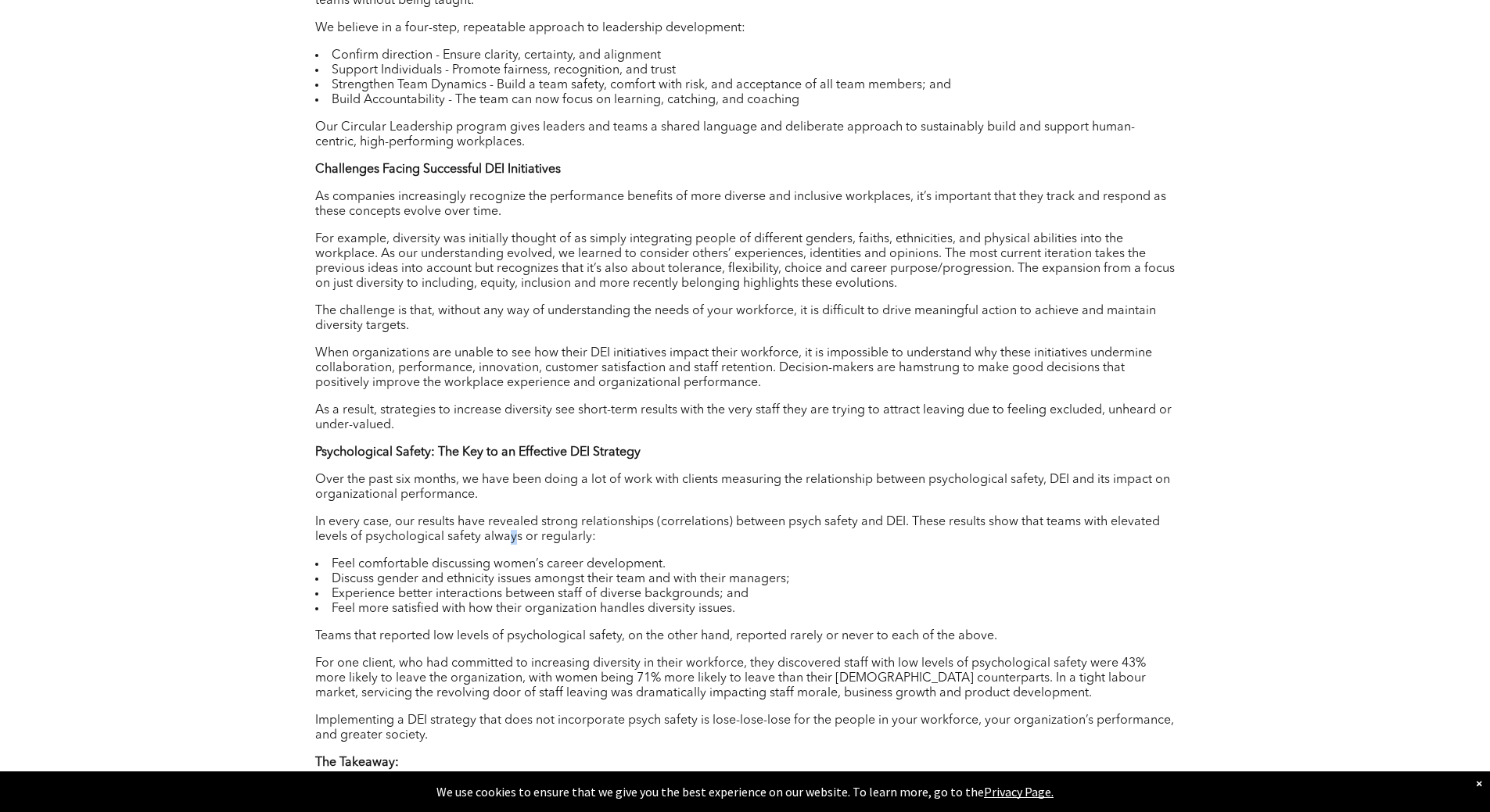
drag, startPoint x: 509, startPoint y: 544, endPoint x: 493, endPoint y: 541, distance: 16.3
click at [502, 544] on p "In every case, our results have revealed strong relationships (correlations) be…" at bounding box center [745, 530] width 860 height 30
drag, startPoint x: 327, startPoint y: 530, endPoint x: 850, endPoint y: 517, distance: 523.2
click at [850, 517] on div "Author : [PERSON_NAME] What is Psychological Safety? Psychological safety is th…" at bounding box center [745, 453] width 860 height 1431
click at [846, 526] on p "In every case, our results have revealed strong relationships (correlations) be…" at bounding box center [745, 530] width 860 height 30
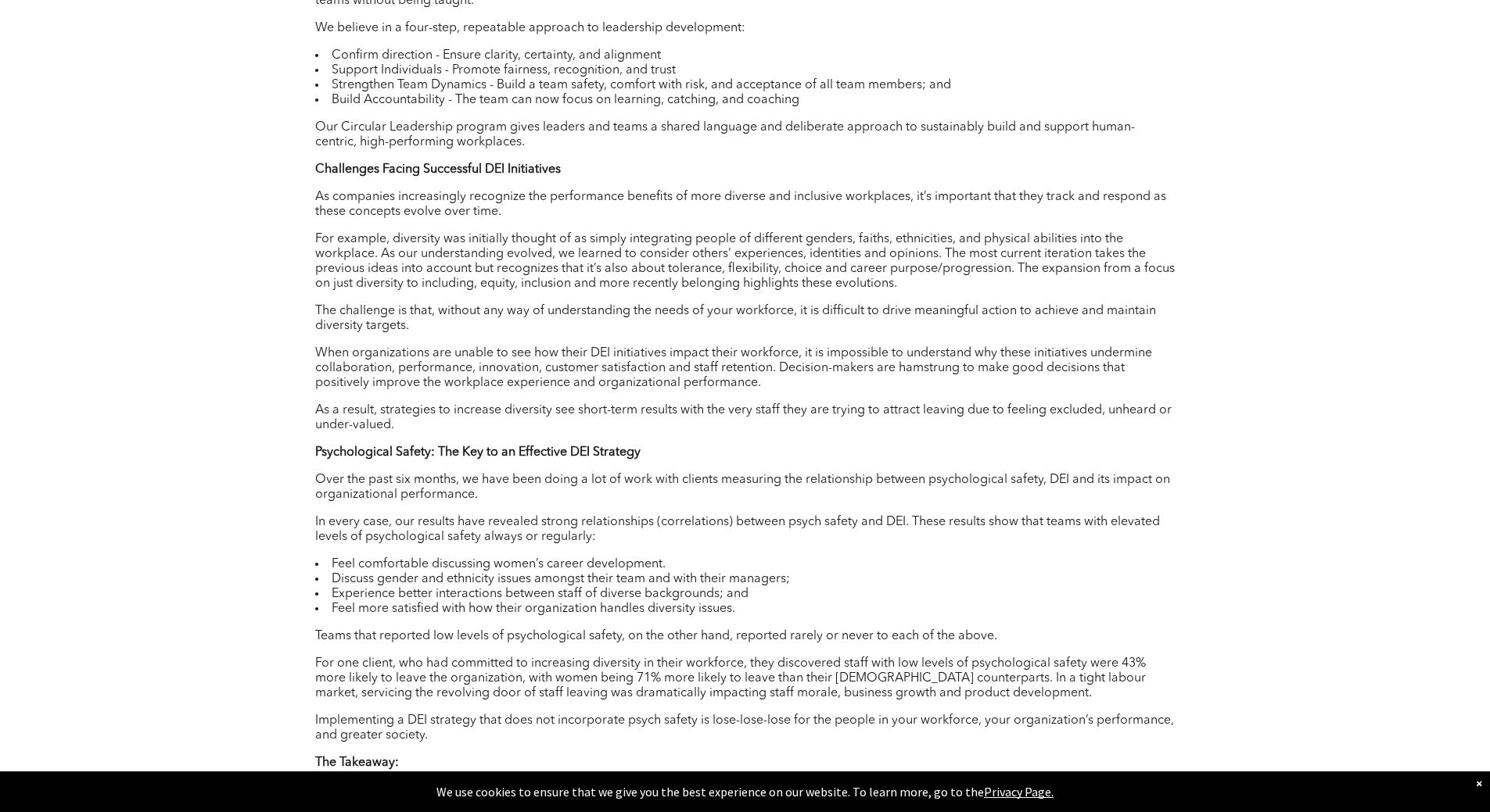
click at [943, 535] on p "In every case, our results have revealed strong relationships (correlations) be…" at bounding box center [745, 530] width 860 height 30
drag, startPoint x: 928, startPoint y: 526, endPoint x: 1131, endPoint y: 538, distance: 203.4
click at [1131, 538] on p "In every case, our results have revealed strong relationships (correlations) be…" at bounding box center [745, 530] width 860 height 30
click at [973, 545] on p "In every case, our results have revealed strong relationships (correlations) be…" at bounding box center [745, 530] width 860 height 30
drag, startPoint x: 341, startPoint y: 538, endPoint x: 481, endPoint y: 559, distance: 141.6
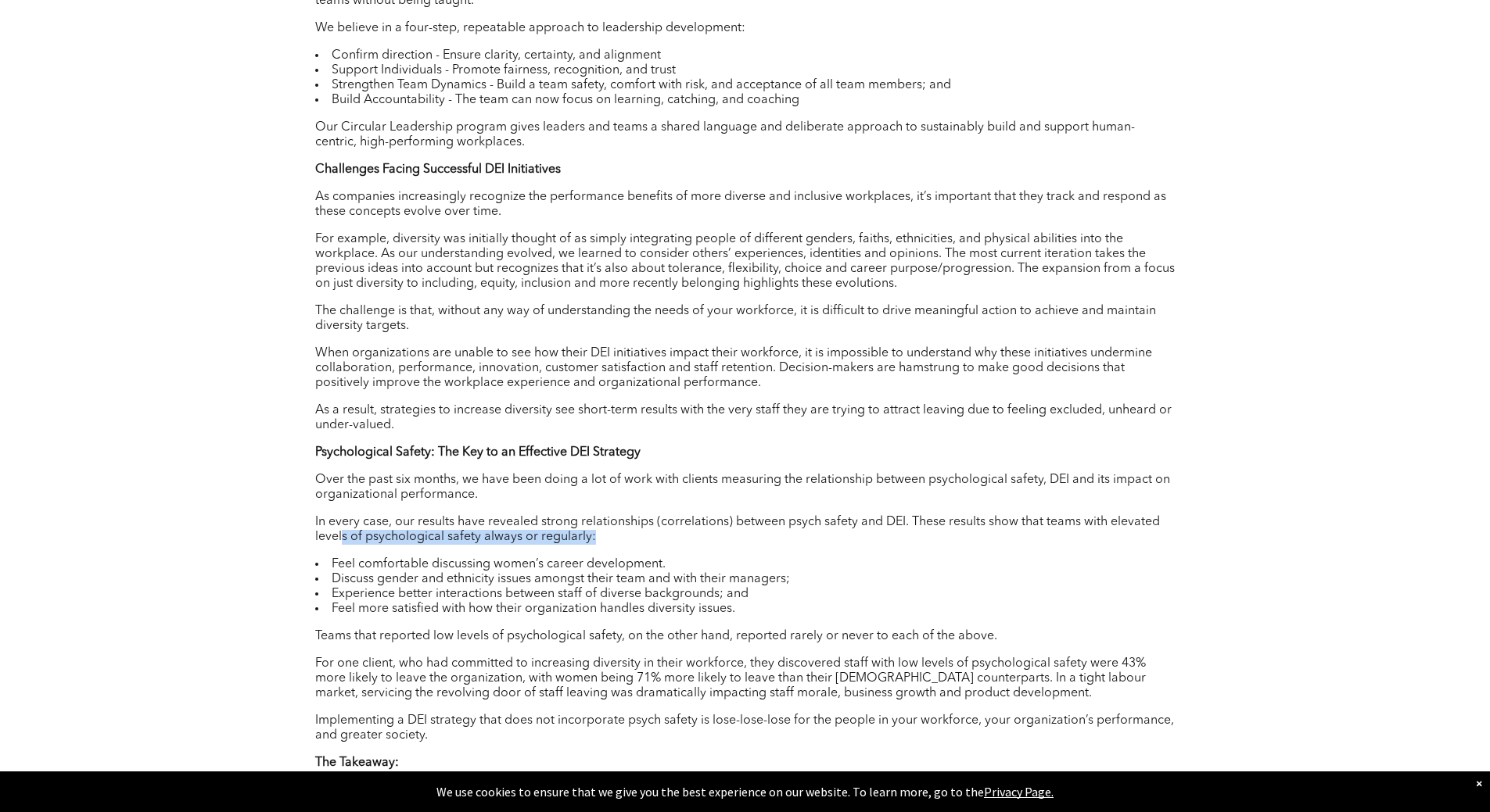
click at [596, 545] on p "In every case, our results have revealed strong relationships (correlations) be…" at bounding box center [745, 530] width 860 height 30
click at [423, 559] on div "Author : [PERSON_NAME] What is Psychological Safety? Psychological safety is th…" at bounding box center [745, 453] width 860 height 1431
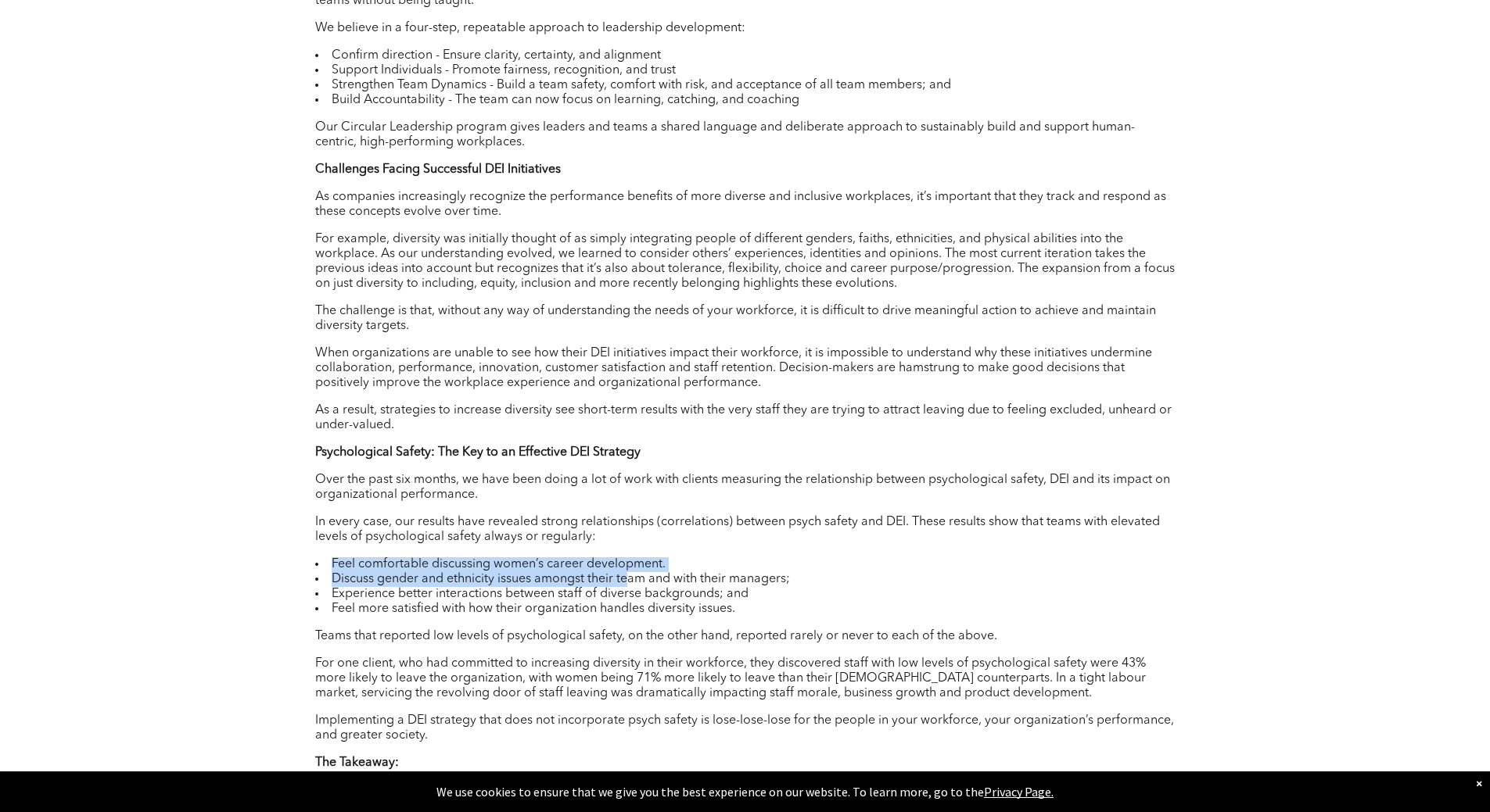
drag, startPoint x: 332, startPoint y: 562, endPoint x: 394, endPoint y: 582, distance: 65.1
click at [630, 578] on ul "Feel comfortable discussing women’s career development. Discuss gender and ethn…" at bounding box center [745, 587] width 860 height 59
click at [394, 581] on li "Discuss gender and ethnicity issues amongst their team and with their managers;" at bounding box center [745, 579] width 860 height 15
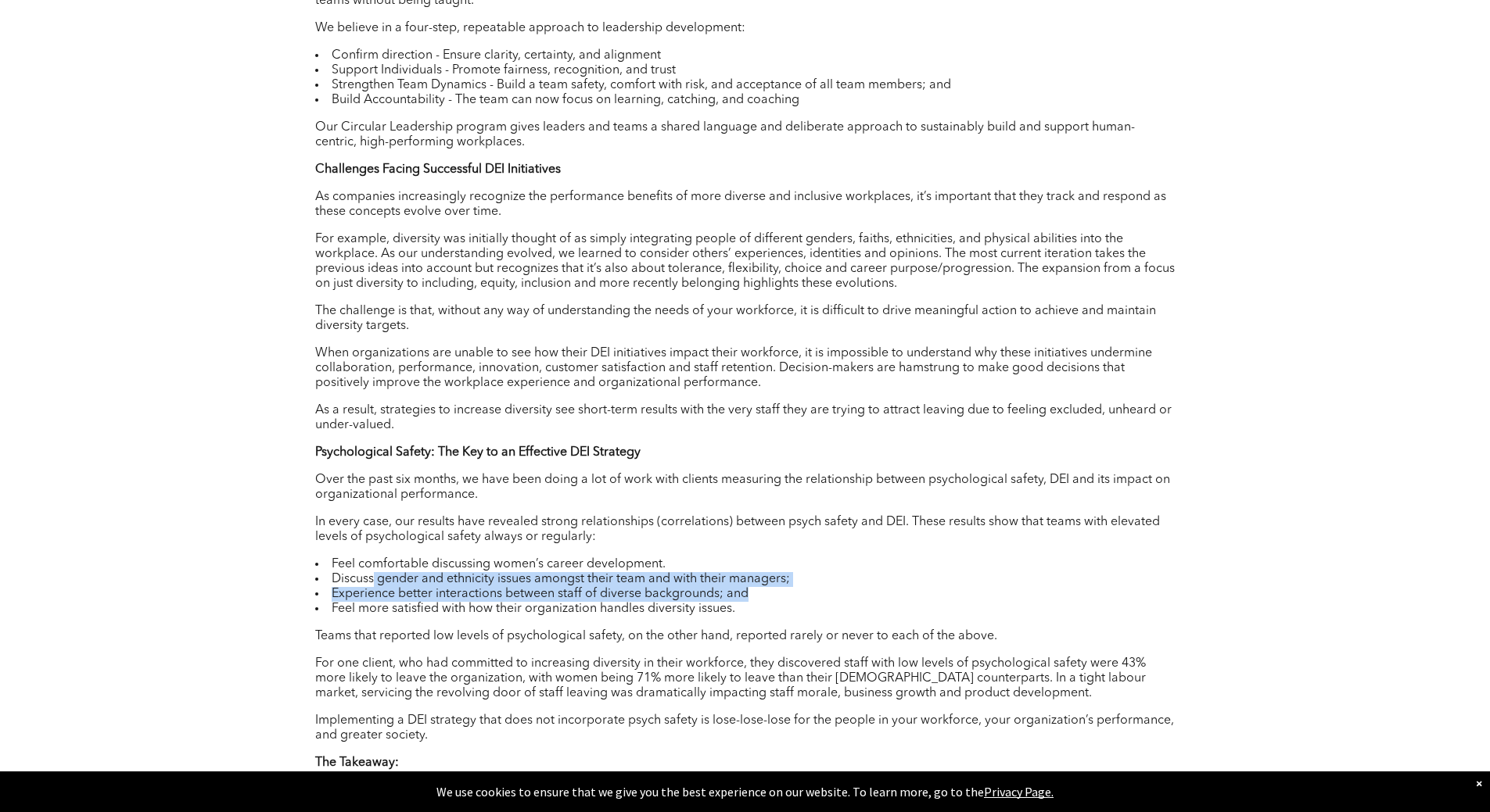
drag, startPoint x: 373, startPoint y: 578, endPoint x: 756, endPoint y: 593, distance: 383.3
click at [785, 593] on ul "Feel comfortable discussing women’s career development. Discuss gender and ethn…" at bounding box center [745, 587] width 860 height 59
click at [385, 593] on li "Experience better interactions between staff of diverse backgrounds; and" at bounding box center [745, 594] width 860 height 15
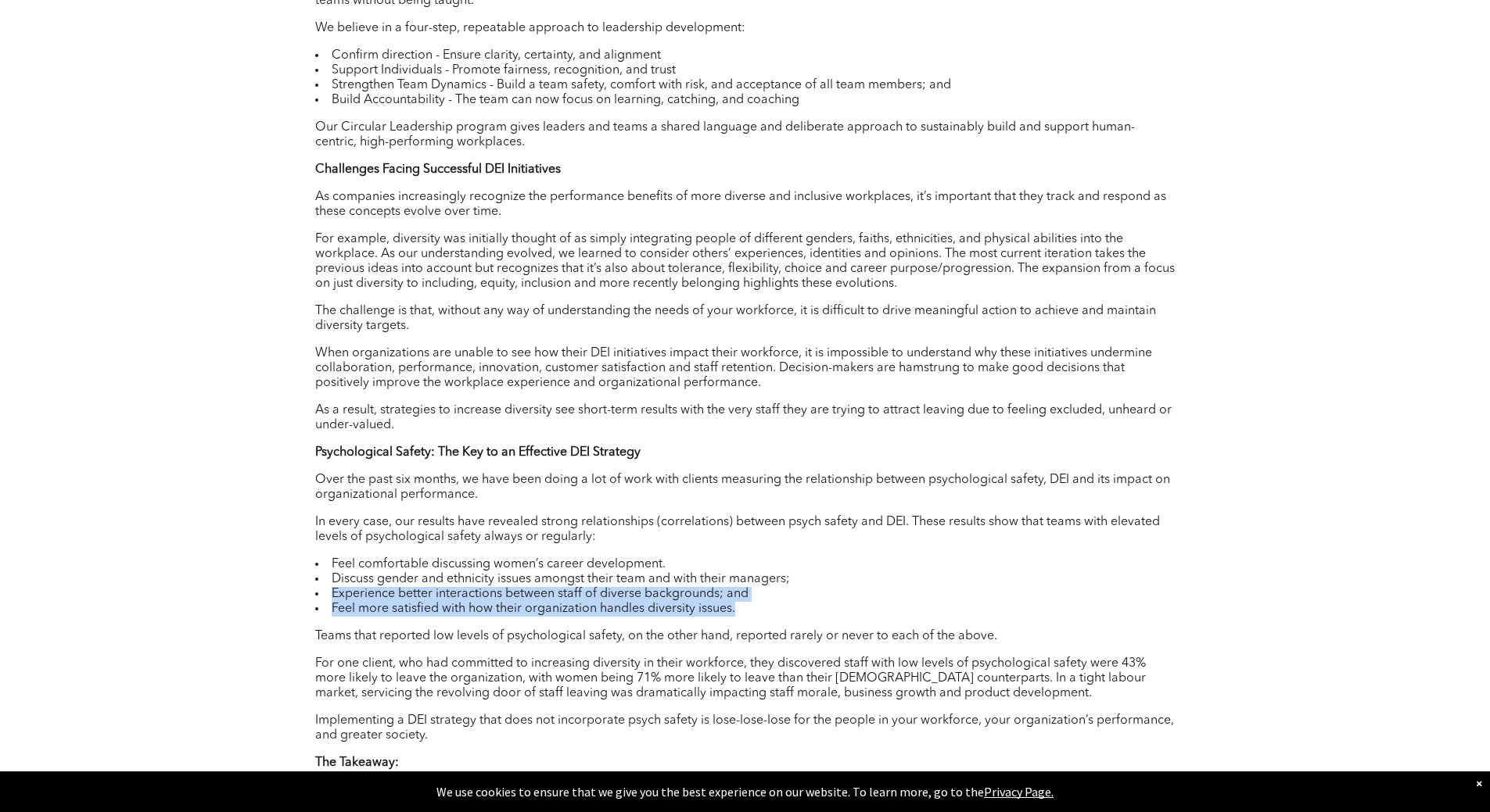
drag, startPoint x: 330, startPoint y: 592, endPoint x: 753, endPoint y: 616, distance: 423.7
click at [753, 616] on ul "Feel comfortable discussing women’s career development. Discuss gender and ethn…" at bounding box center [745, 587] width 860 height 59
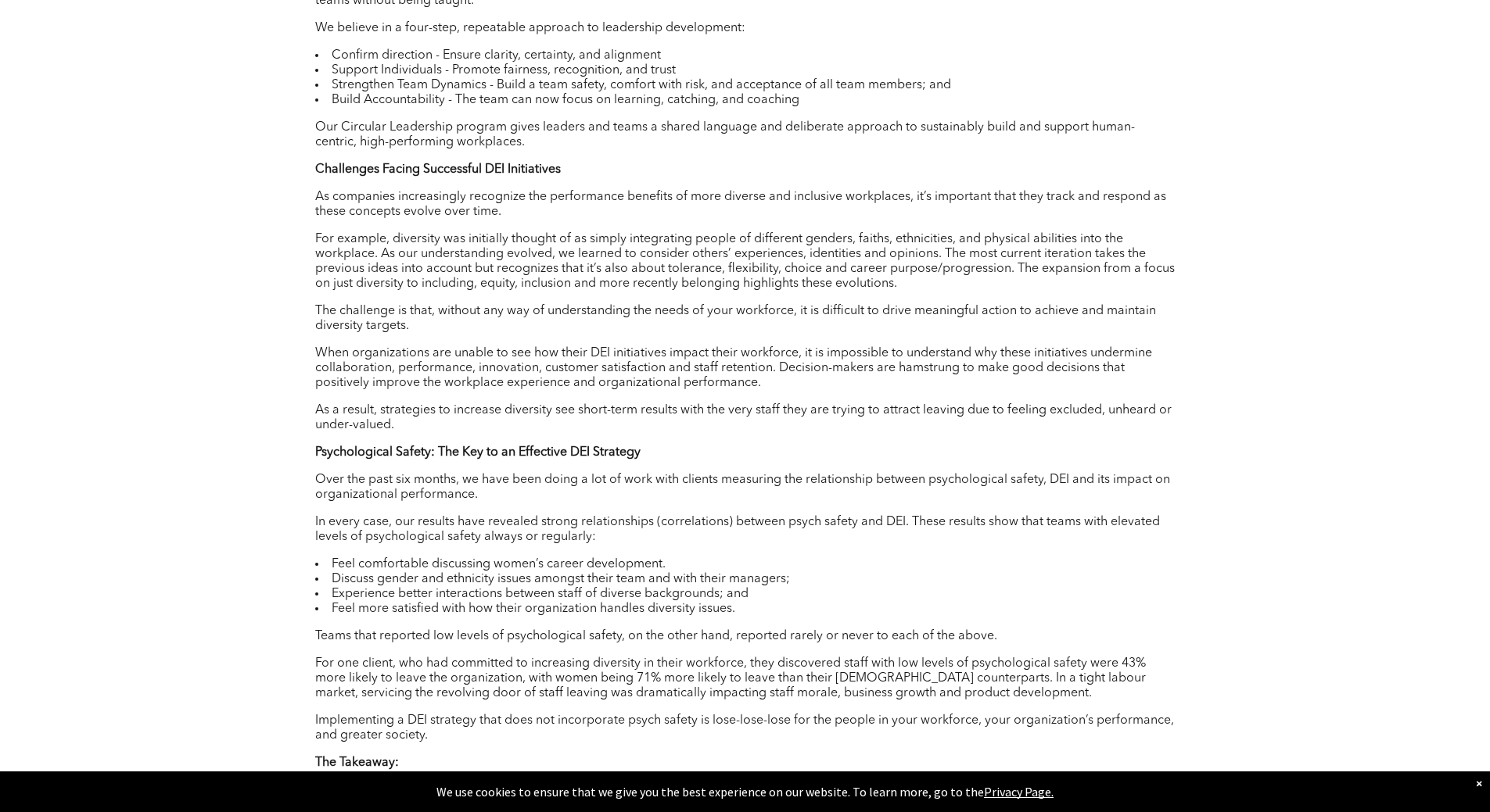
click at [391, 623] on div "Author : [PERSON_NAME] What is Psychological Safety? Psychological safety is th…" at bounding box center [745, 453] width 860 height 1431
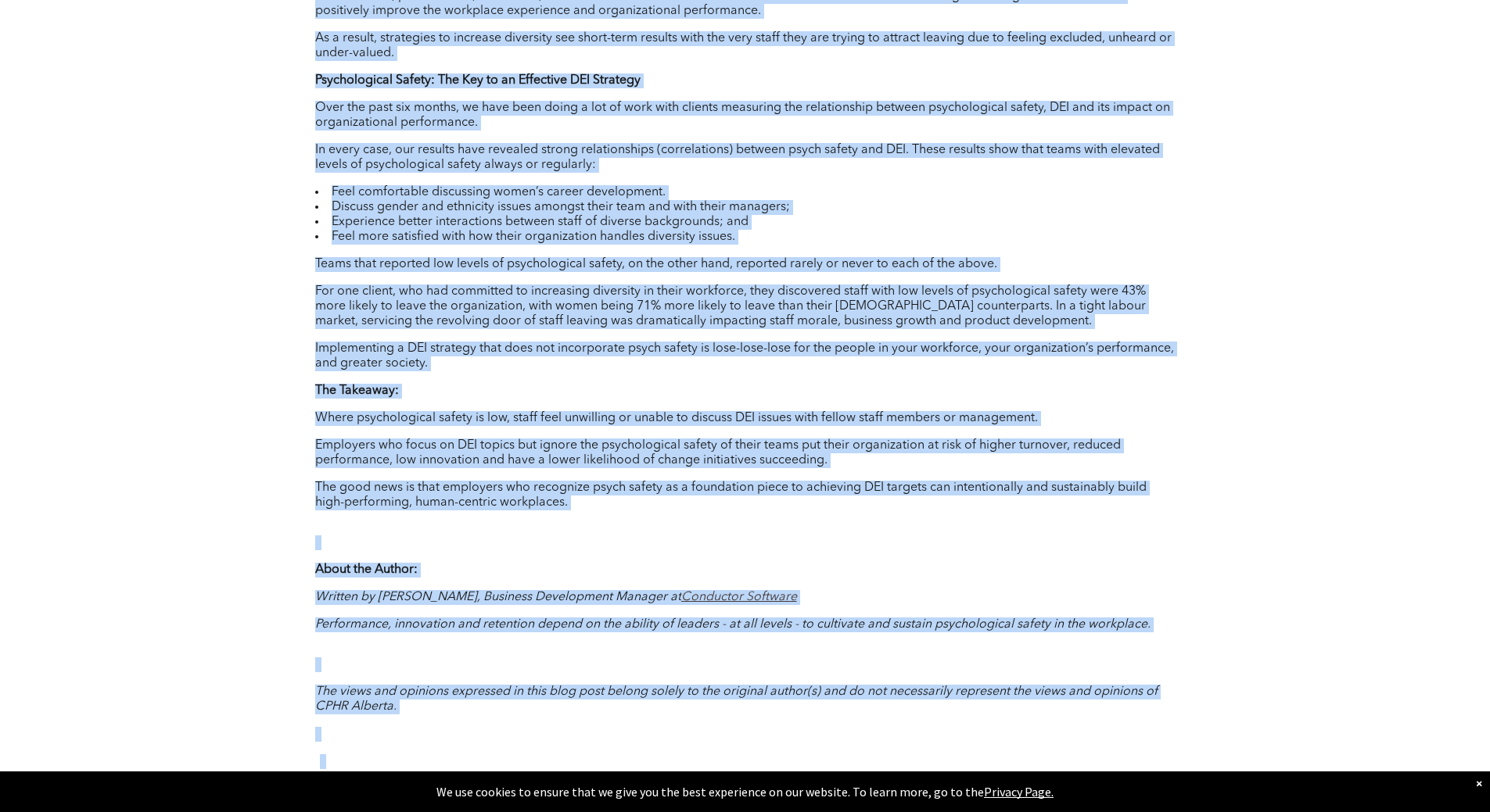
scroll to position [1953, 0]
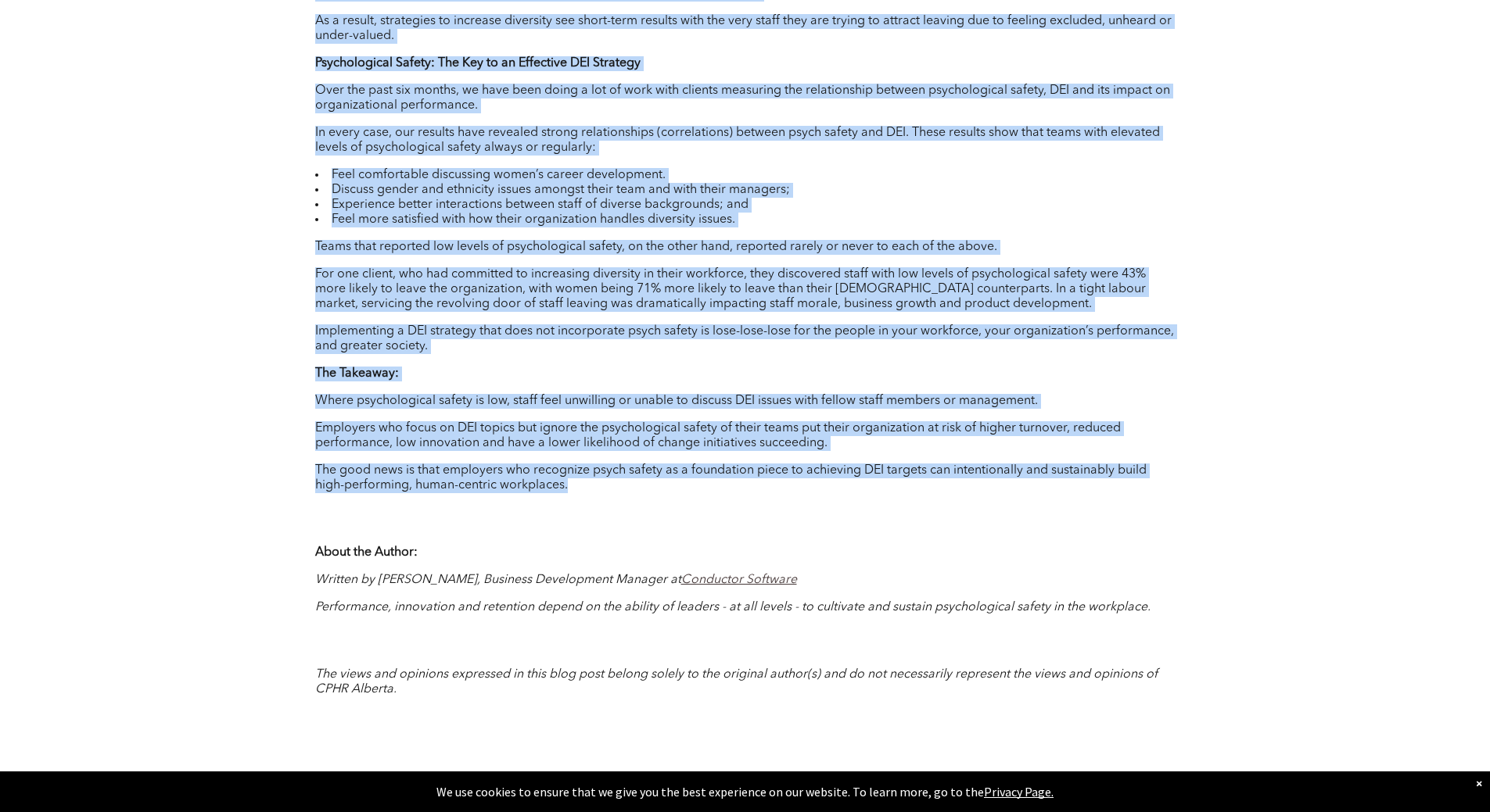
drag, startPoint x: 315, startPoint y: 322, endPoint x: 533, endPoint y: 492, distance: 276.4
click at [580, 490] on div "Author : [PERSON_NAME] What is Psychological Safety? Psychological safety is th…" at bounding box center [745, 64] width 860 height 1431
copy div "Lore ip Dolorsitametc Adipis? Elitseddoeius tempor in utl etdolo ma aliqu en ad…"
